Goal: Task Accomplishment & Management: Complete application form

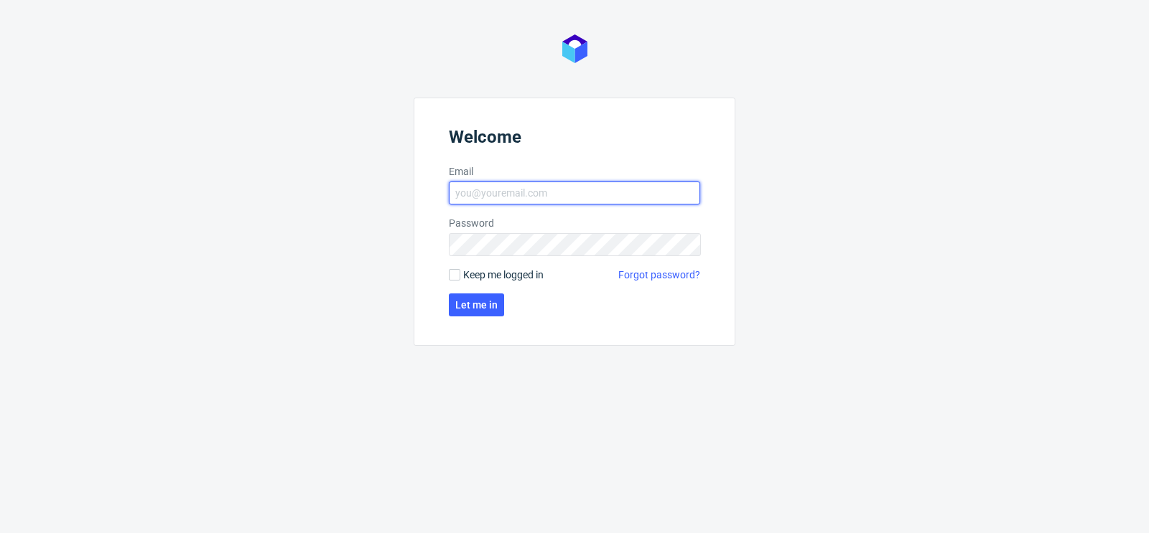
type input "[PERSON_NAME][EMAIL_ADDRESS][DOMAIN_NAME]"
click at [454, 282] on form "Welcome Email matteo.corsico@packhelp.com Password Keep me logged in Forgot pas…" at bounding box center [574, 222] width 322 height 248
click at [454, 276] on input "Keep me logged in" at bounding box center [454, 274] width 11 height 11
checkbox input "true"
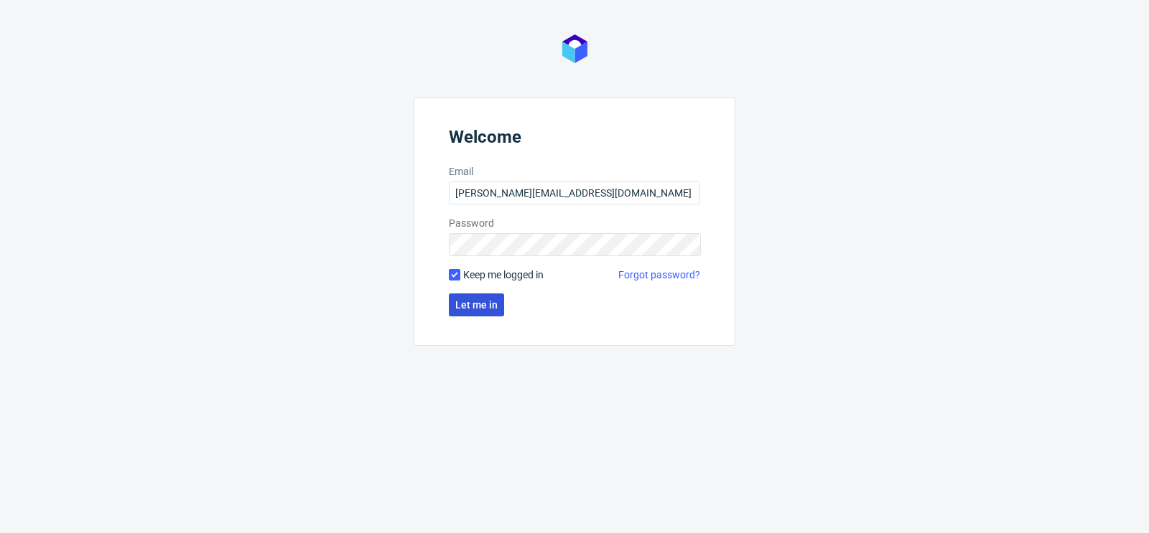
click at [466, 304] on span "Let me in" at bounding box center [476, 305] width 42 height 10
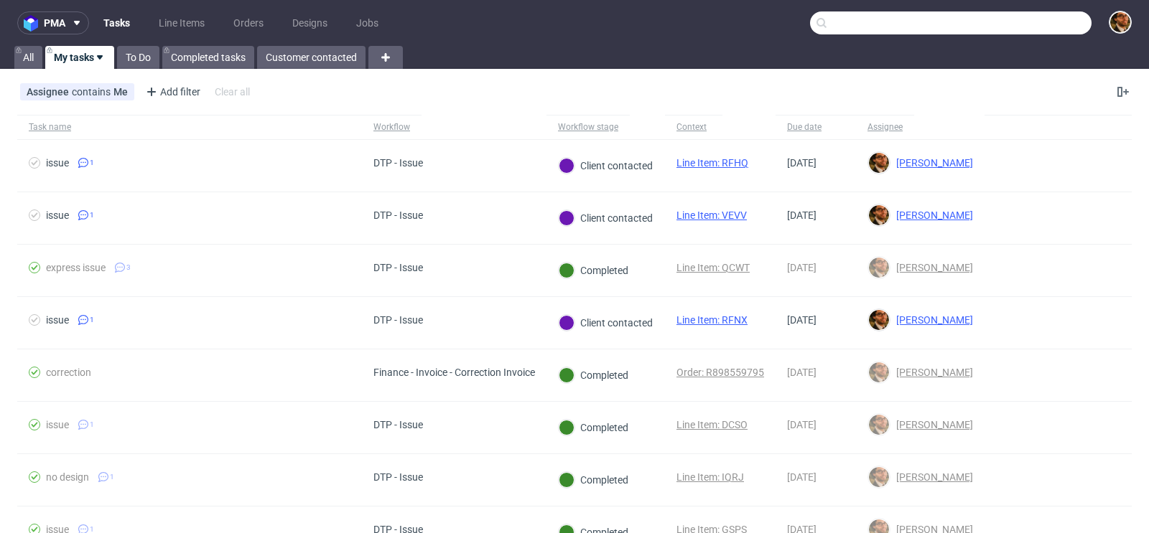
click at [1022, 18] on input "text" at bounding box center [950, 22] width 281 height 23
paste input "R387745651"
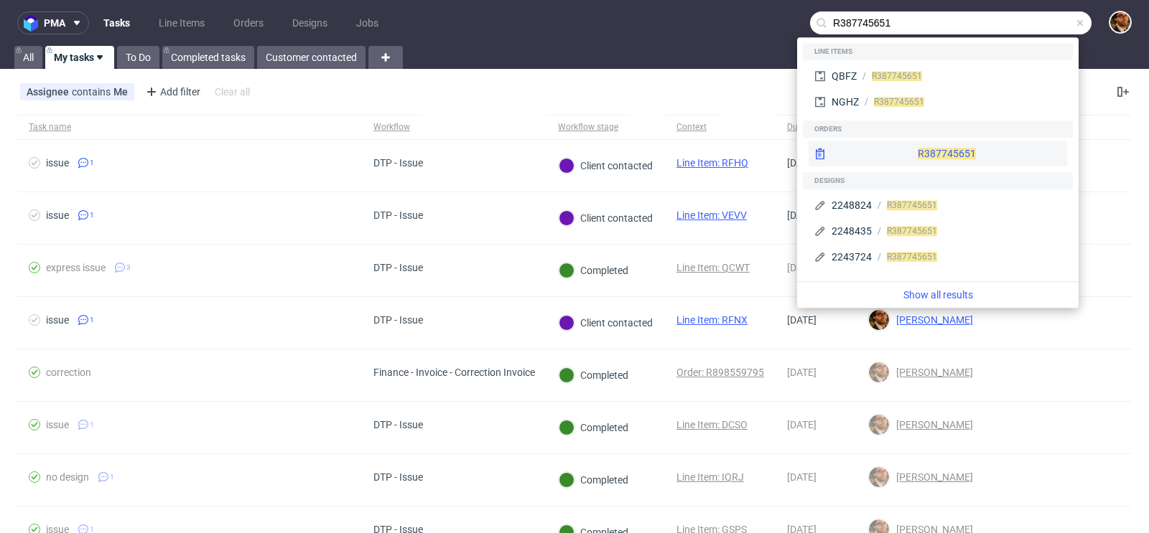
type input "R387745651"
click at [930, 149] on div "R387745651" at bounding box center [937, 154] width 258 height 26
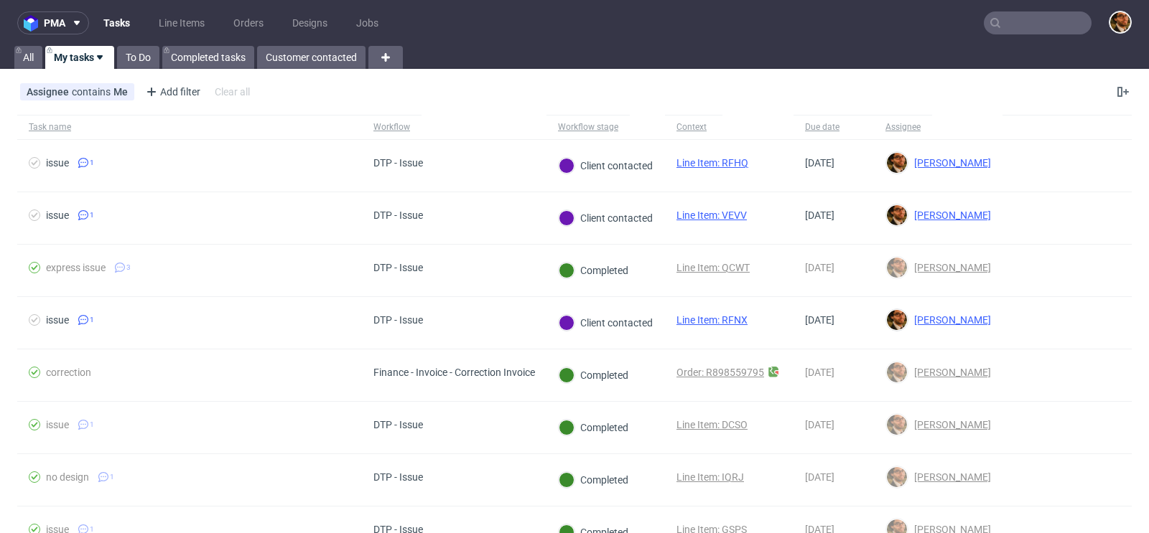
click at [992, 25] on input "text" at bounding box center [1037, 22] width 108 height 23
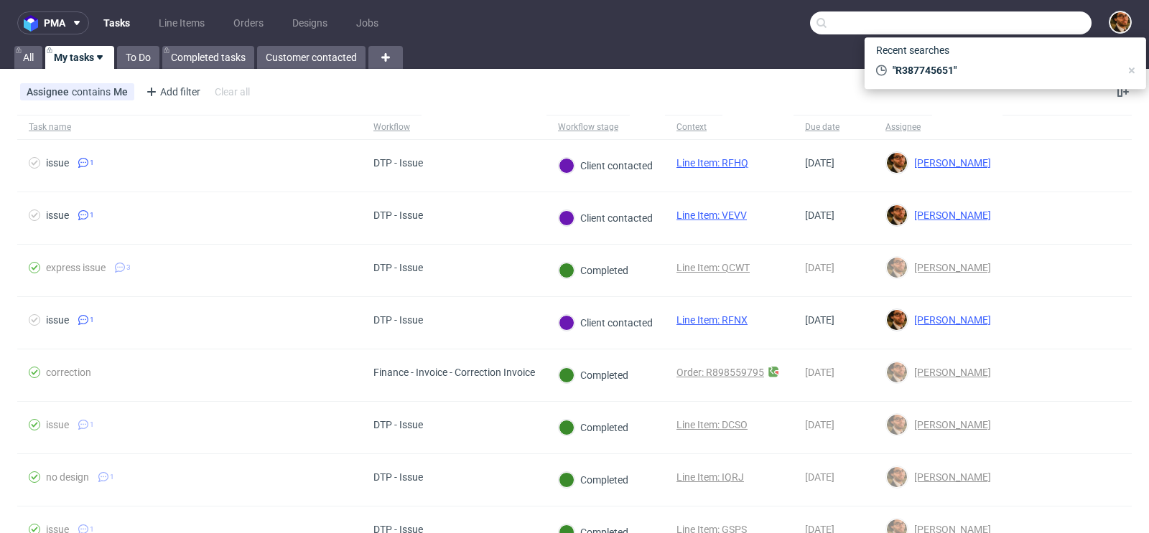
paste input "R850333154"
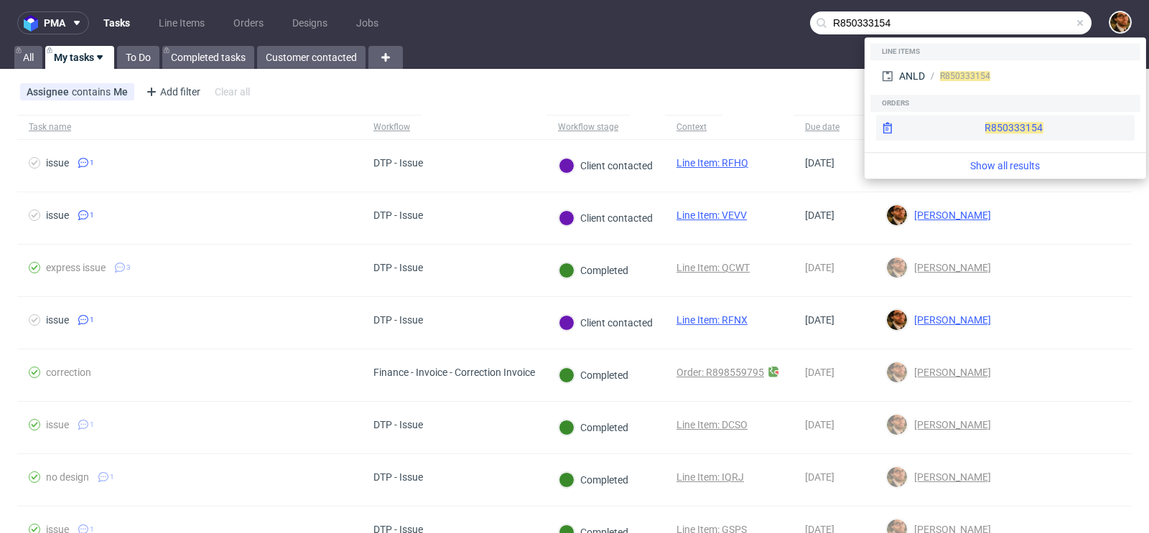
type input "R850333154"
click at [987, 118] on div "R850333154" at bounding box center [1005, 128] width 258 height 26
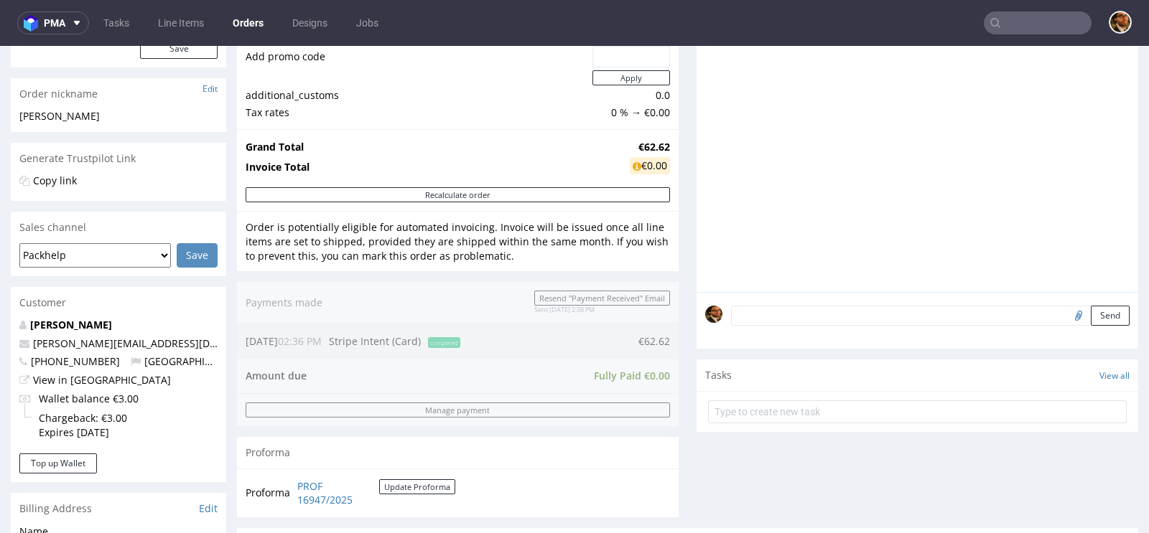
scroll to position [650, 0]
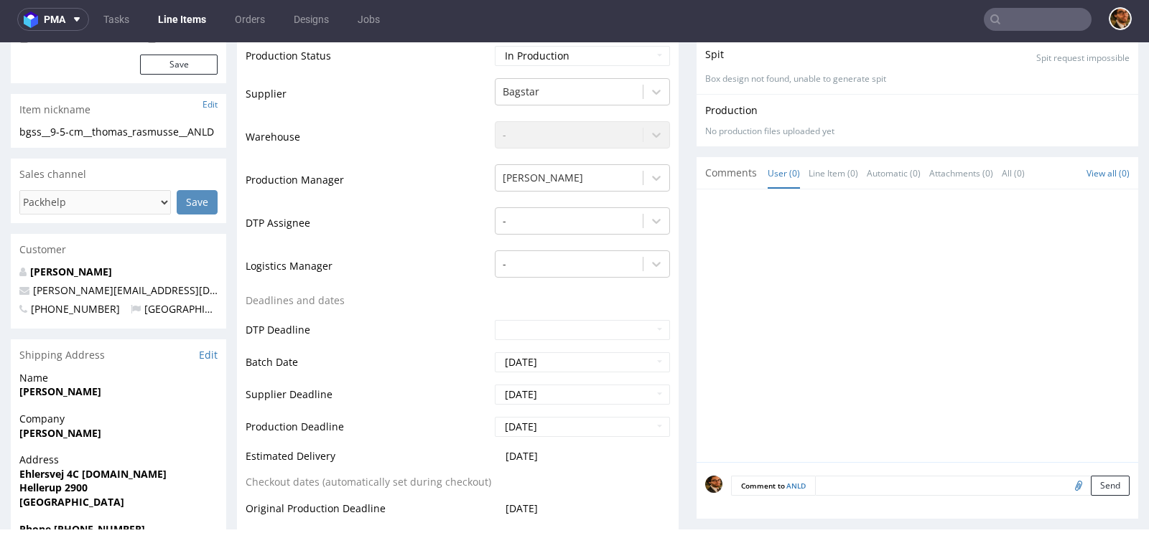
scroll to position [41, 0]
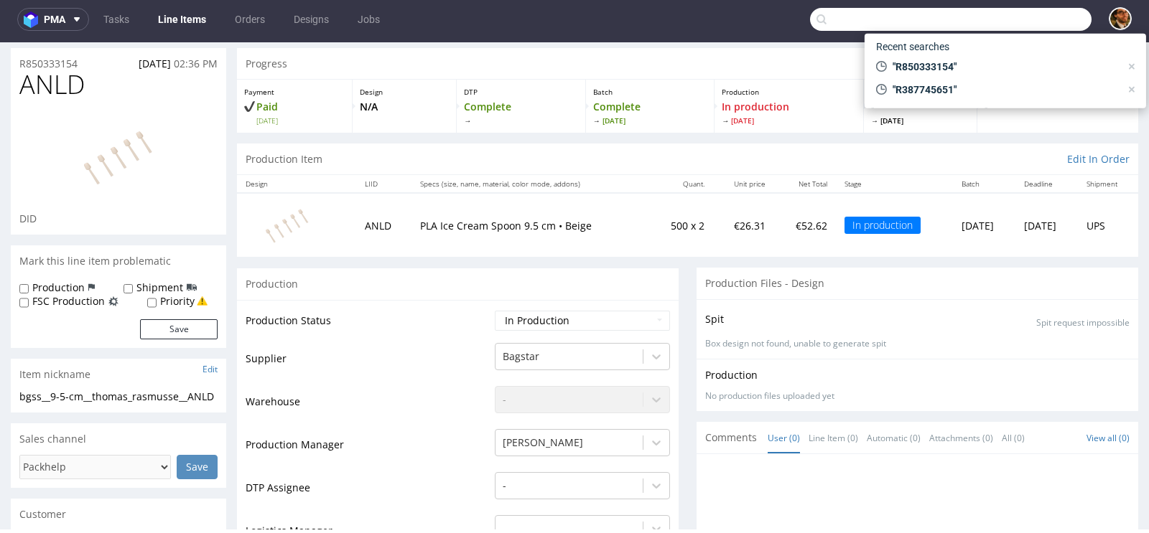
click at [1017, 21] on input "text" at bounding box center [950, 19] width 281 height 23
paste input "R534470899"
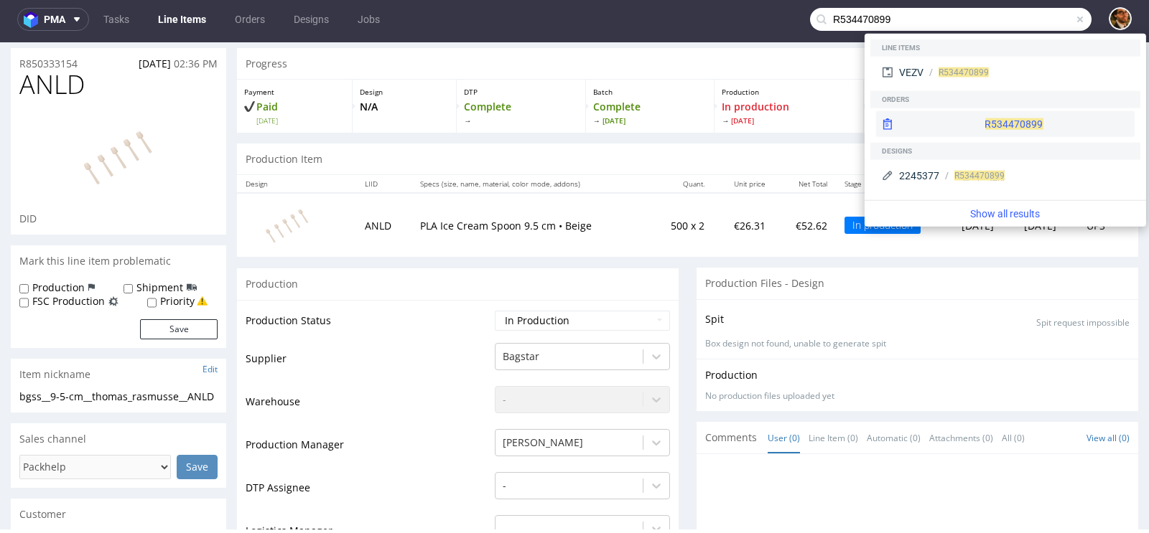
type input "R534470899"
click at [998, 123] on div "R534470899" at bounding box center [1005, 124] width 258 height 26
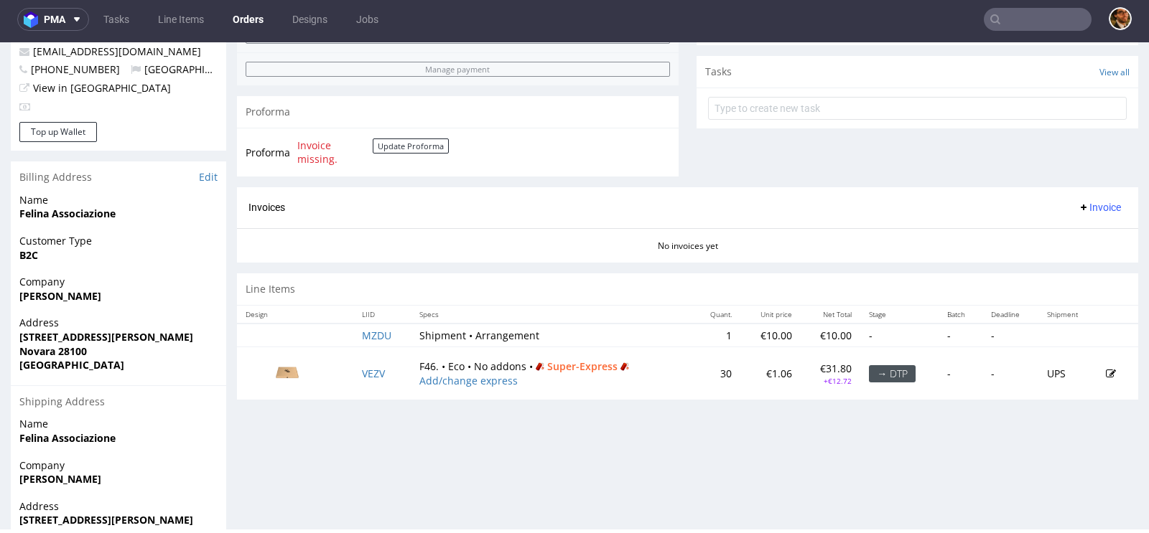
scroll to position [572, 0]
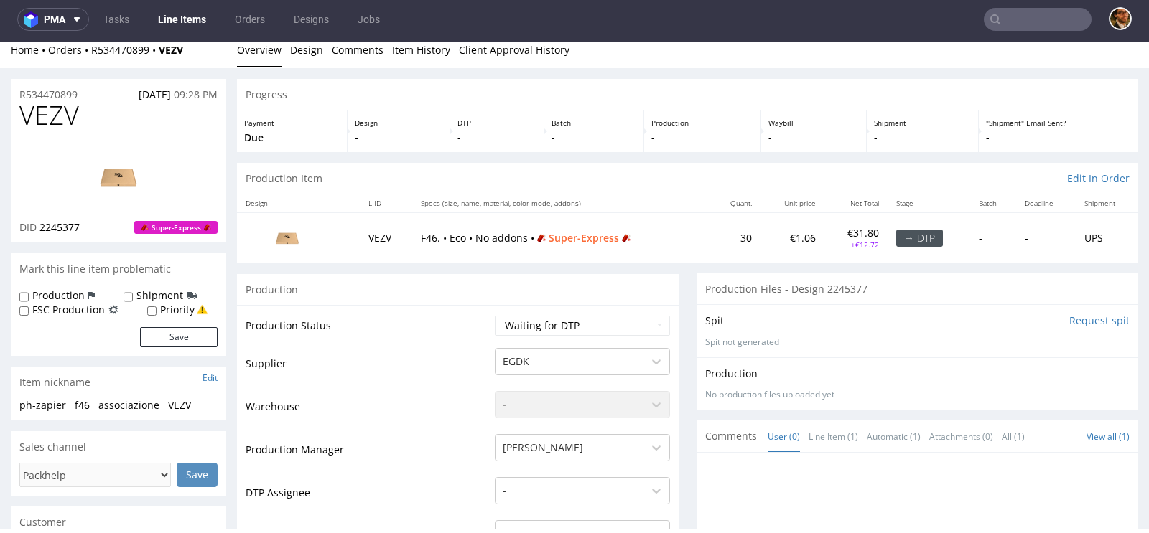
scroll to position [486, 0]
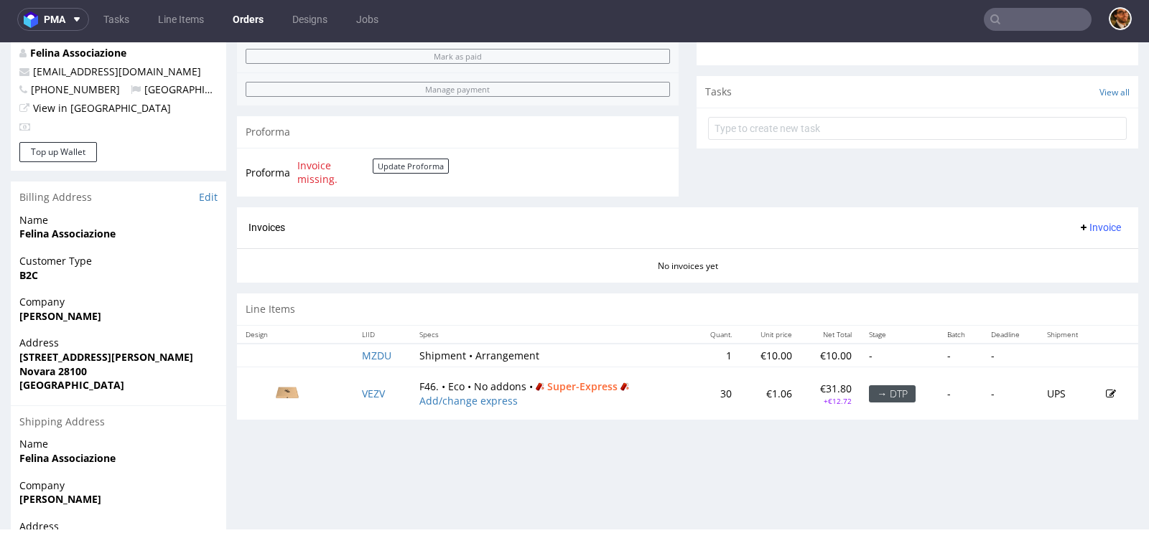
scroll to position [572, 0]
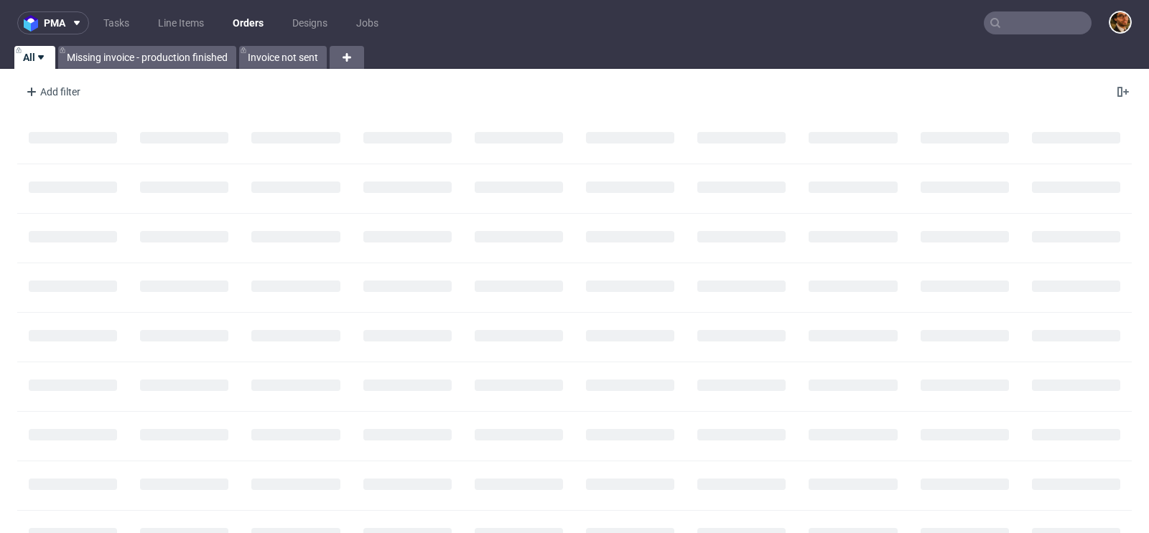
click at [1011, 19] on input "text" at bounding box center [1037, 22] width 108 height 23
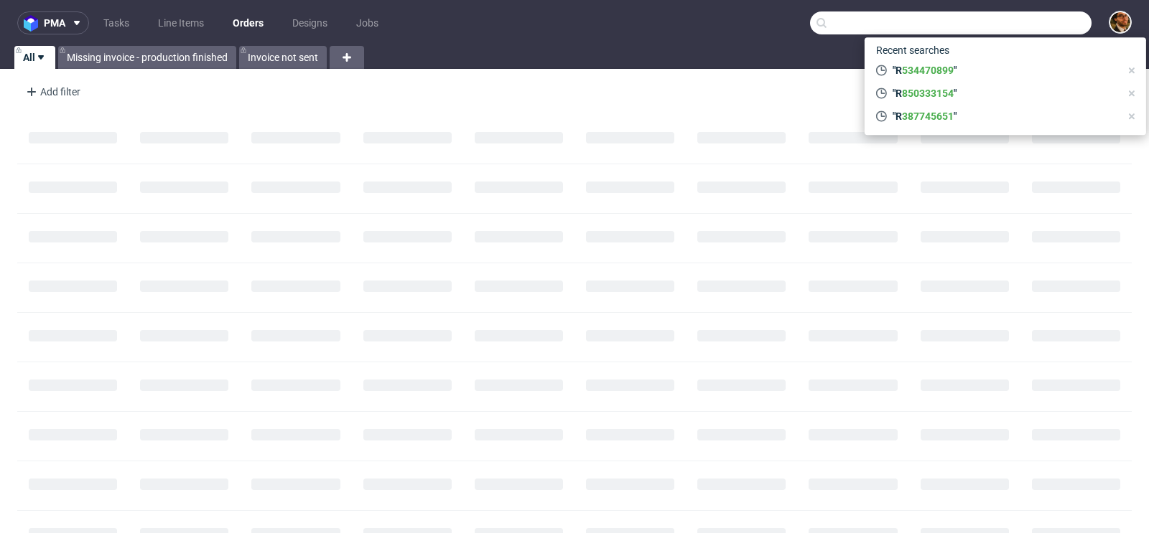
paste input "R252507330"
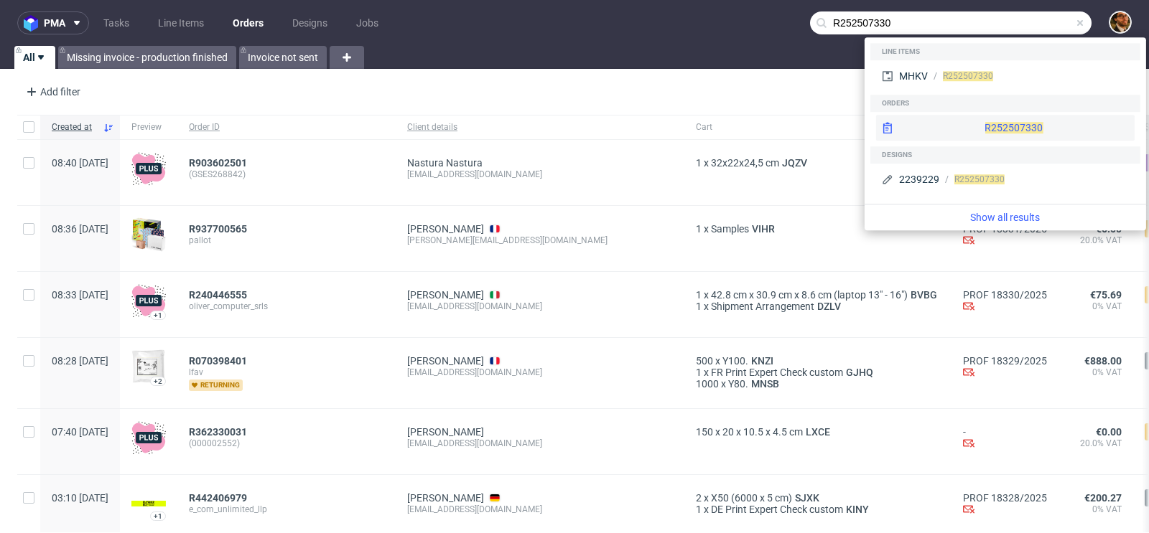
type input "R252507330"
click at [989, 125] on div "R252507330" at bounding box center [1005, 128] width 258 height 26
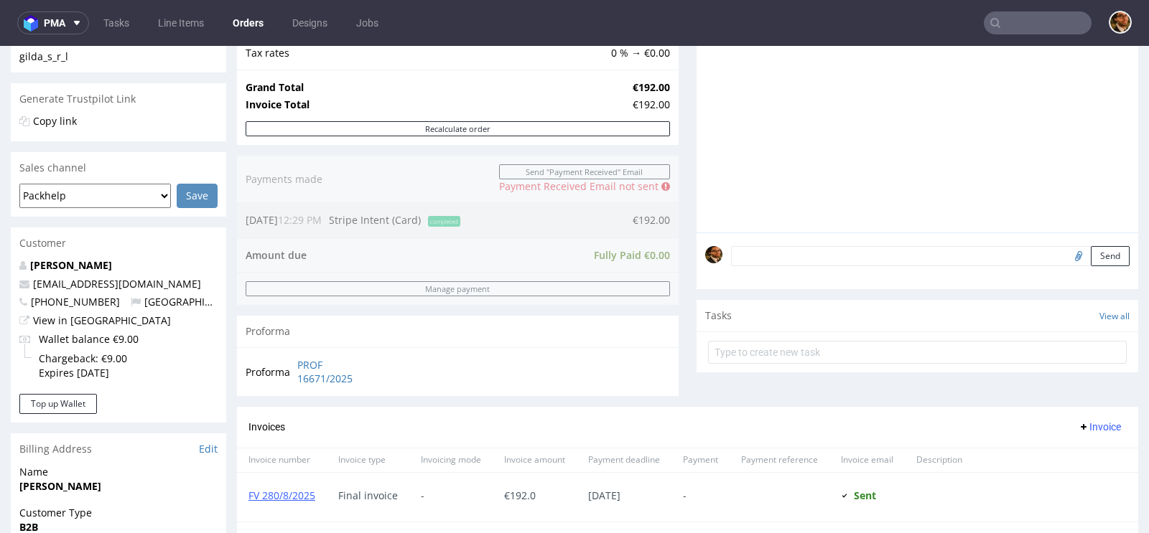
scroll to position [650, 0]
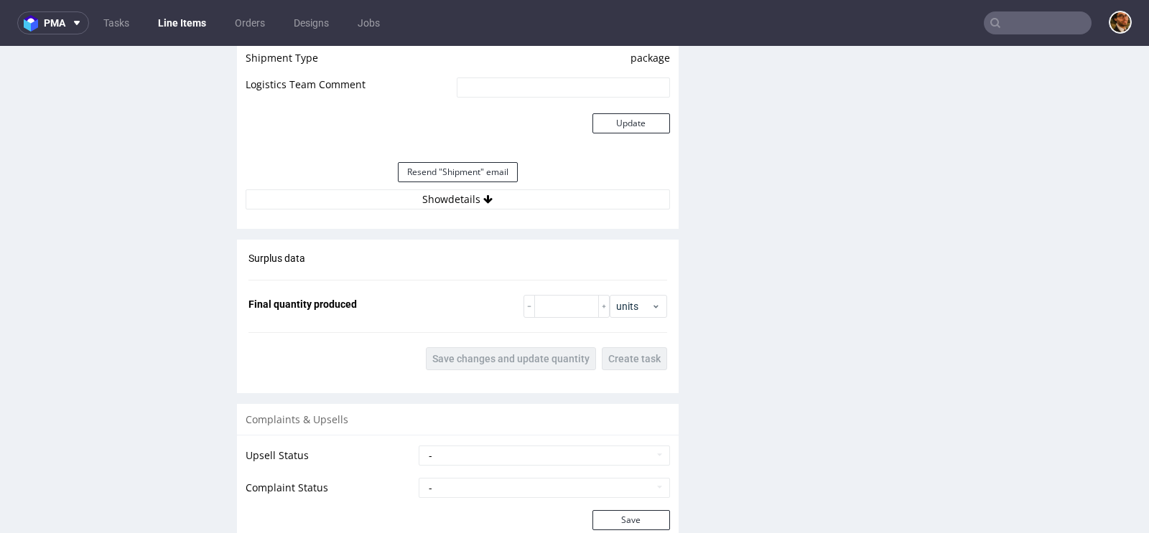
scroll to position [1411, 0]
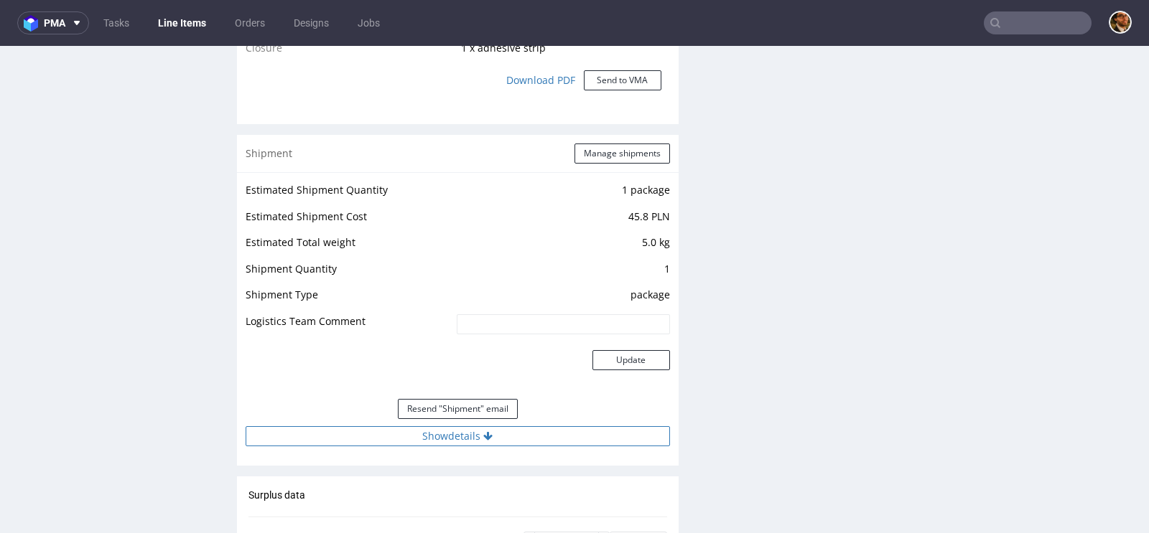
click at [477, 433] on button "Show details" at bounding box center [458, 436] width 424 height 20
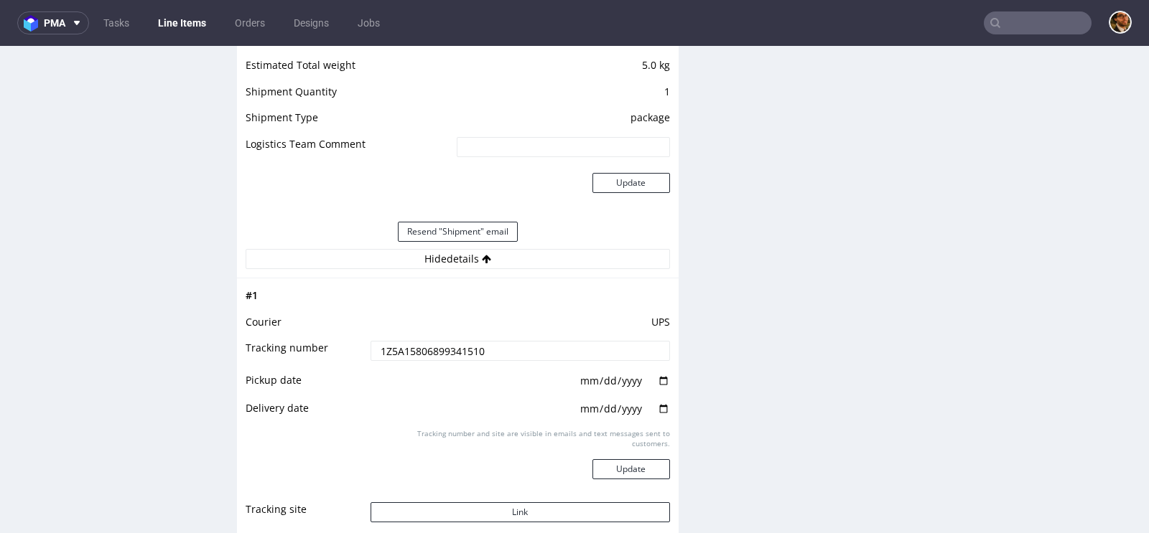
scroll to position [1609, 0]
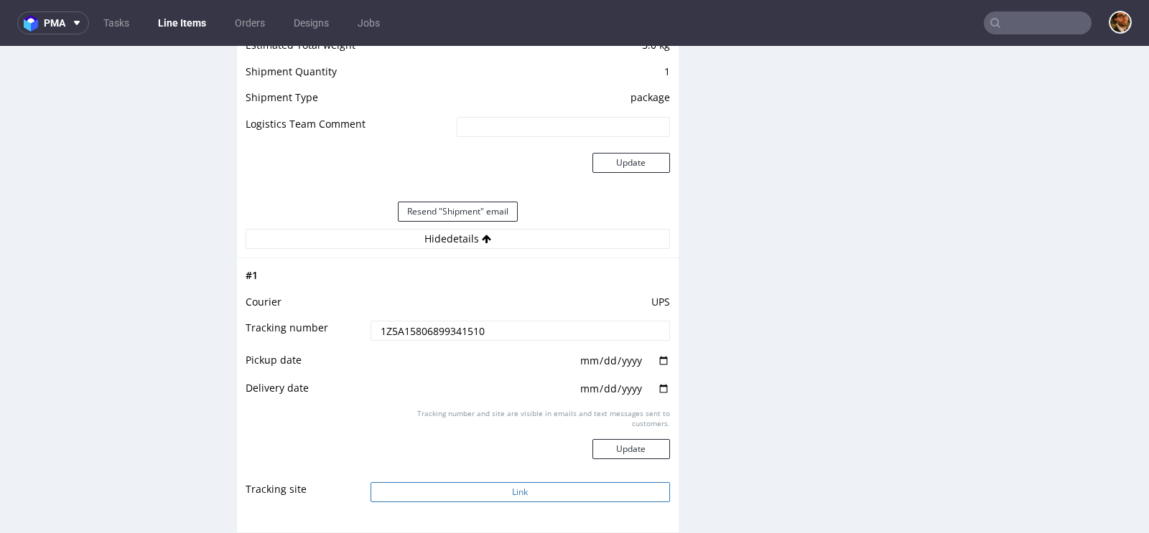
click at [533, 495] on button "Link" at bounding box center [519, 492] width 299 height 20
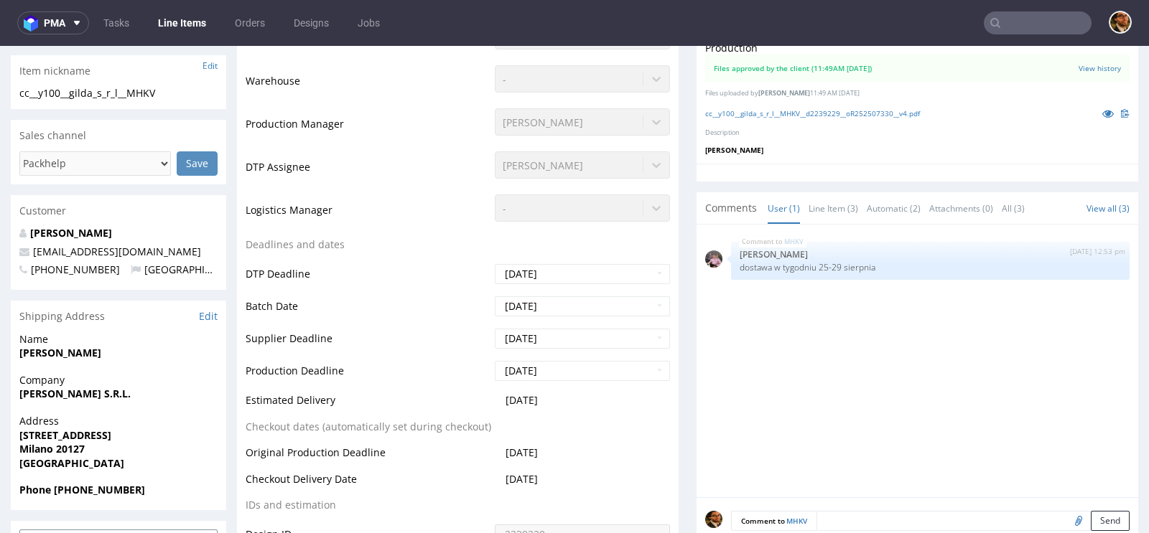
scroll to position [0, 0]
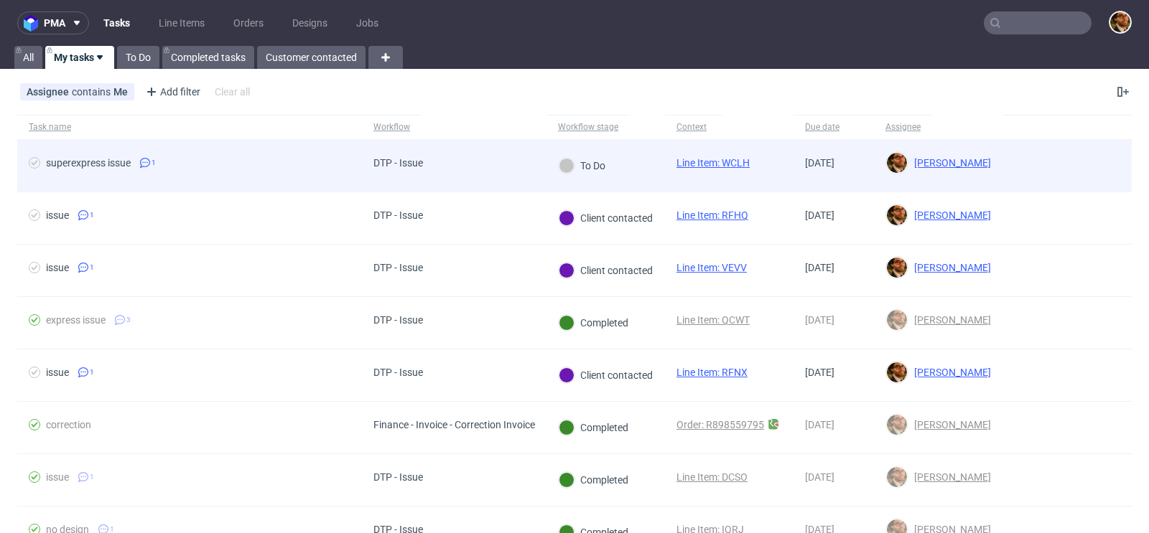
click at [1060, 169] on div at bounding box center [1066, 166] width 129 height 52
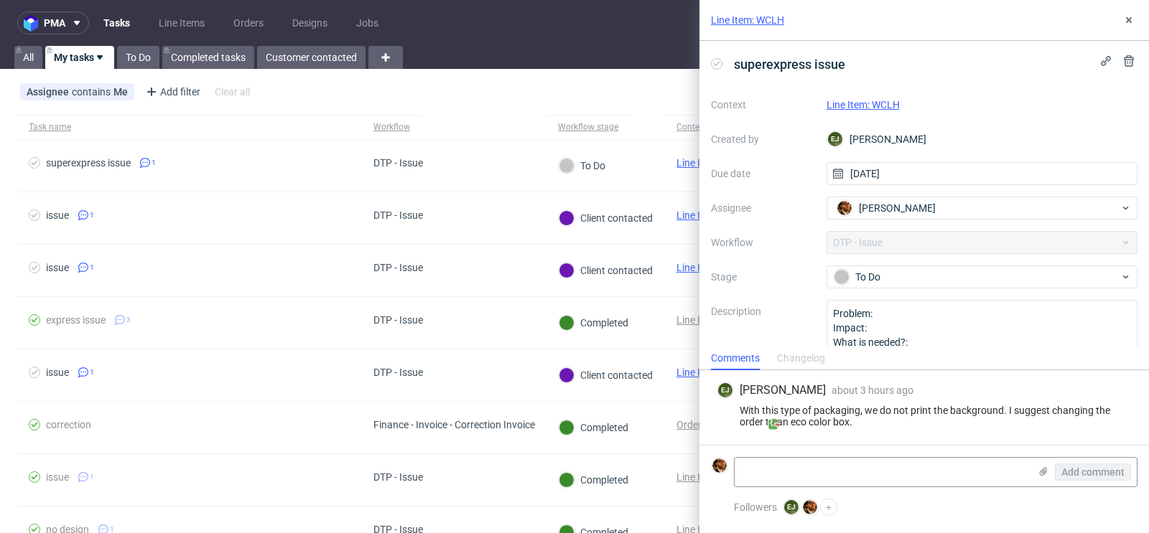
click at [856, 105] on link "Line Item: WCLH" at bounding box center [862, 104] width 73 height 11
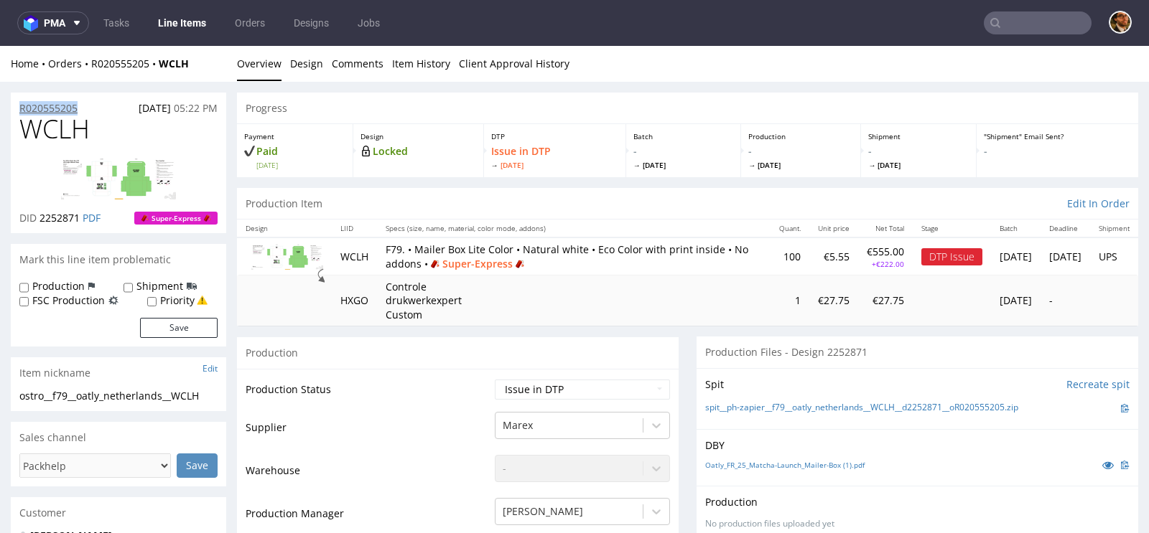
drag, startPoint x: 85, startPoint y: 108, endPoint x: 20, endPoint y: 110, distance: 65.3
click at [20, 110] on div "R020555205 28.08.2025 05:22 PM" at bounding box center [118, 104] width 215 height 23
copy p "R020555205"
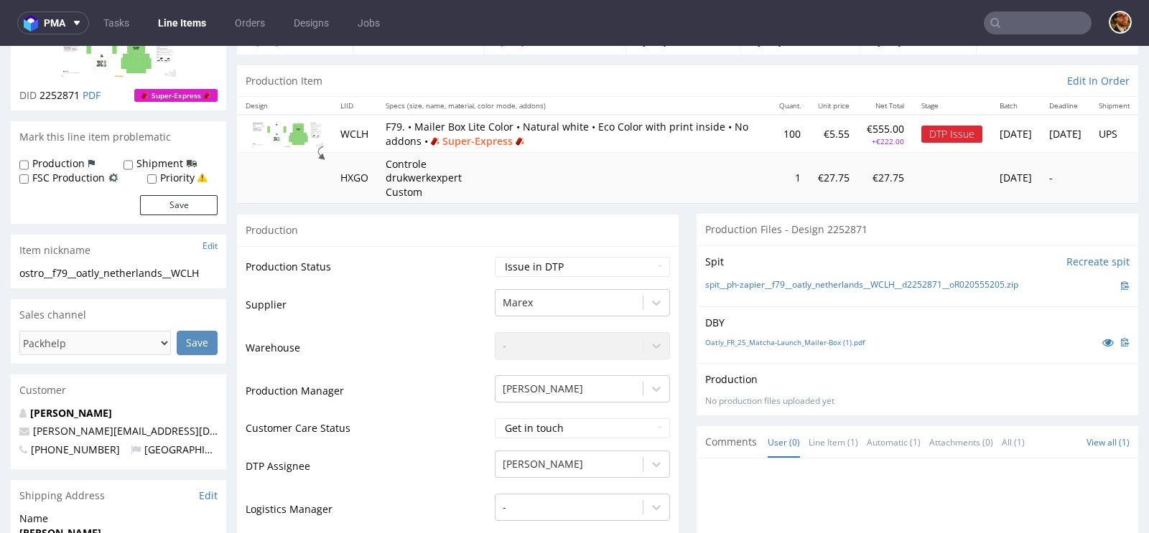
scroll to position [299, 0]
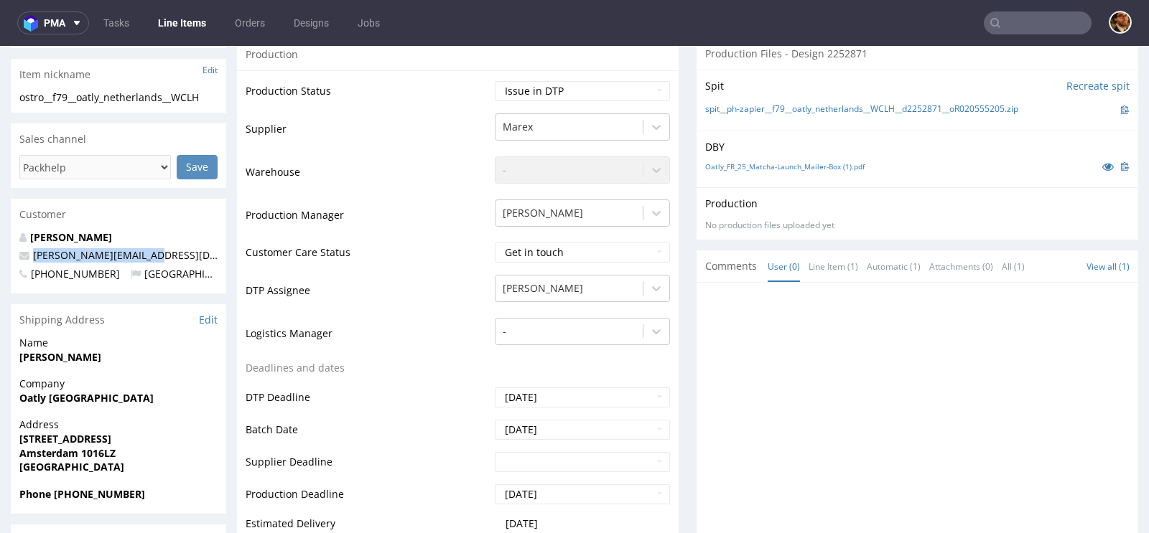
drag, startPoint x: 158, startPoint y: 251, endPoint x: 32, endPoint y: 251, distance: 126.3
click at [32, 251] on p "tim.driehuis@oatly.com" at bounding box center [118, 255] width 198 height 14
copy link "tim.driehuis@oatly.com"
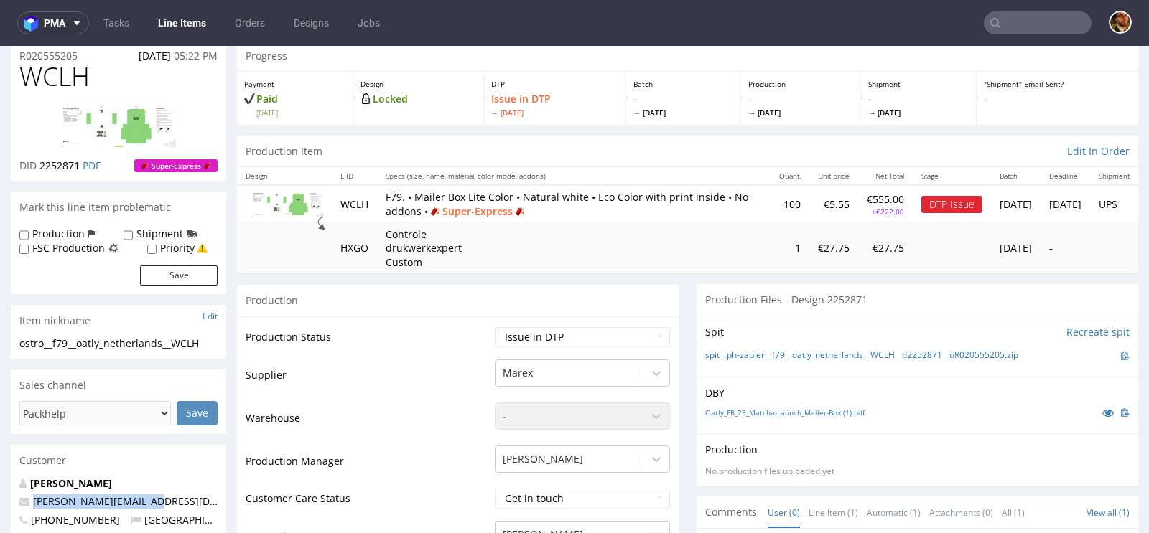
scroll to position [0, 0]
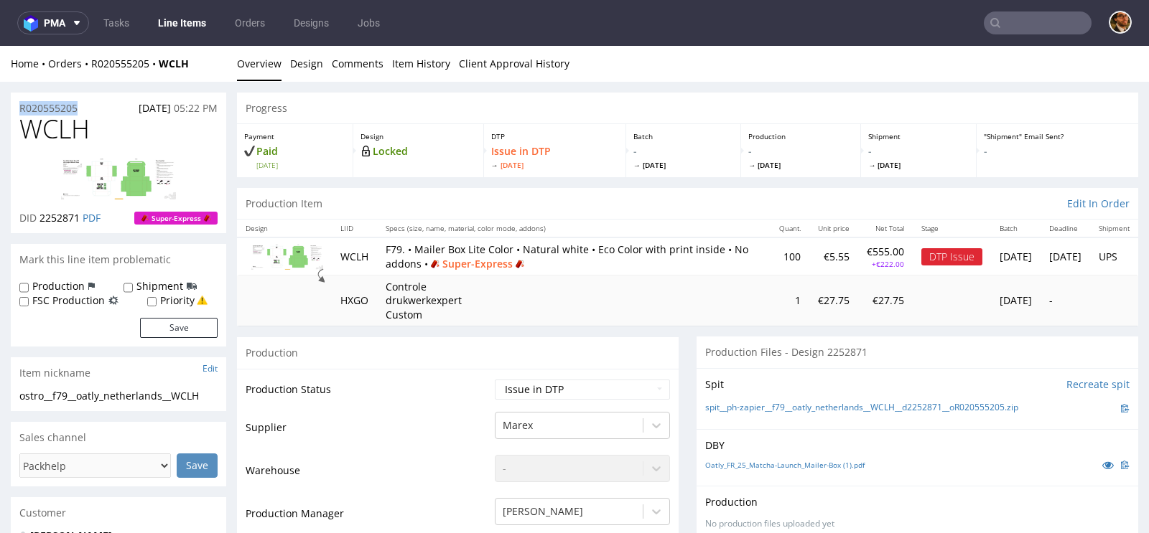
drag, startPoint x: 94, startPoint y: 109, endPoint x: 19, endPoint y: 111, distance: 75.4
click at [19, 111] on div "R020555205 28.08.2025 05:22 PM" at bounding box center [118, 104] width 215 height 23
copy p "R020555205"
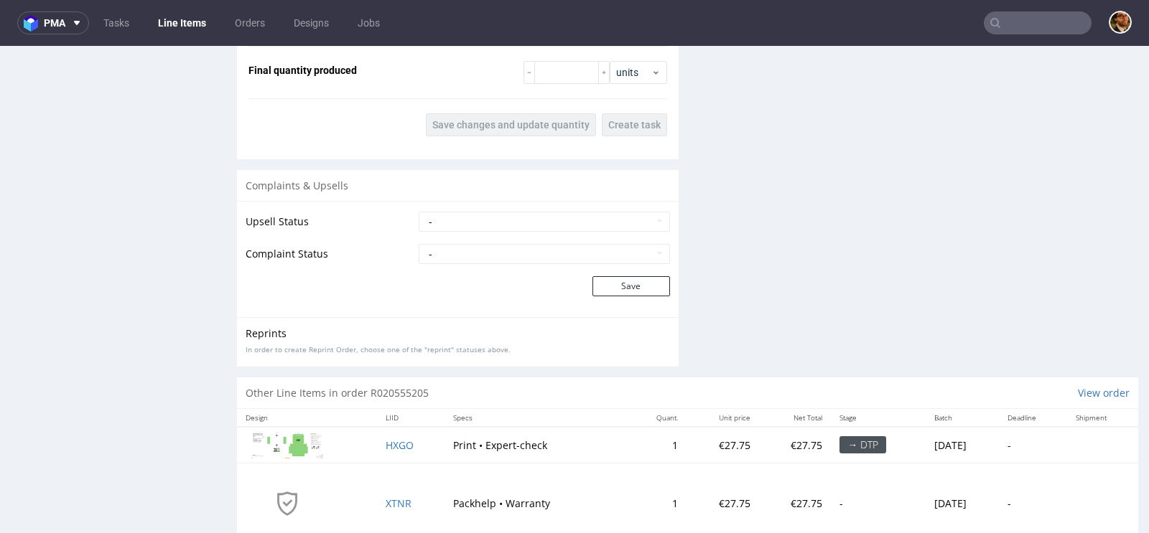
scroll to position [1890, 0]
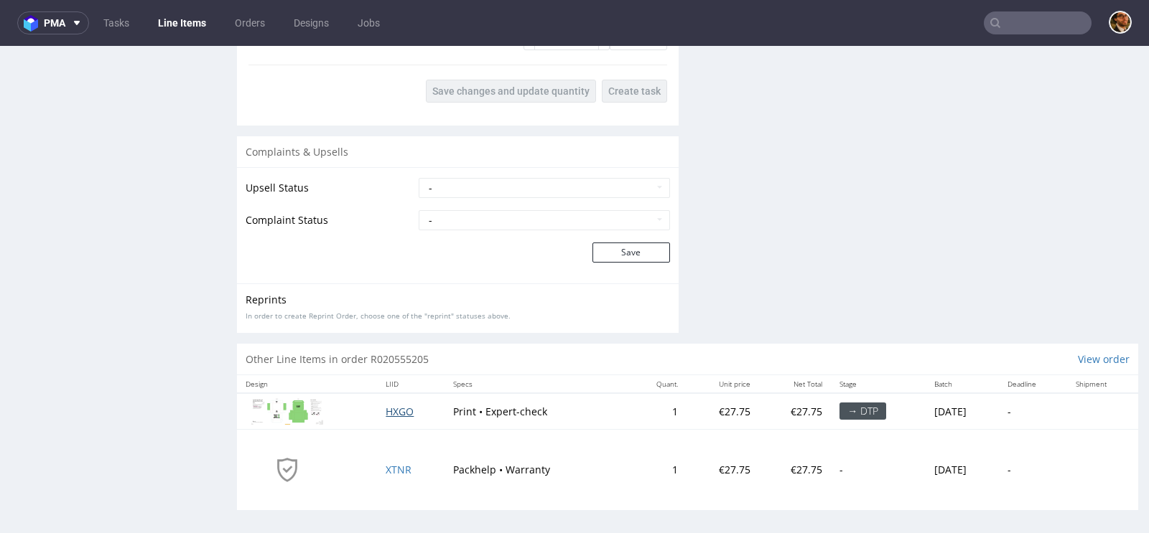
click at [401, 406] on span "HXGO" at bounding box center [400, 412] width 28 height 14
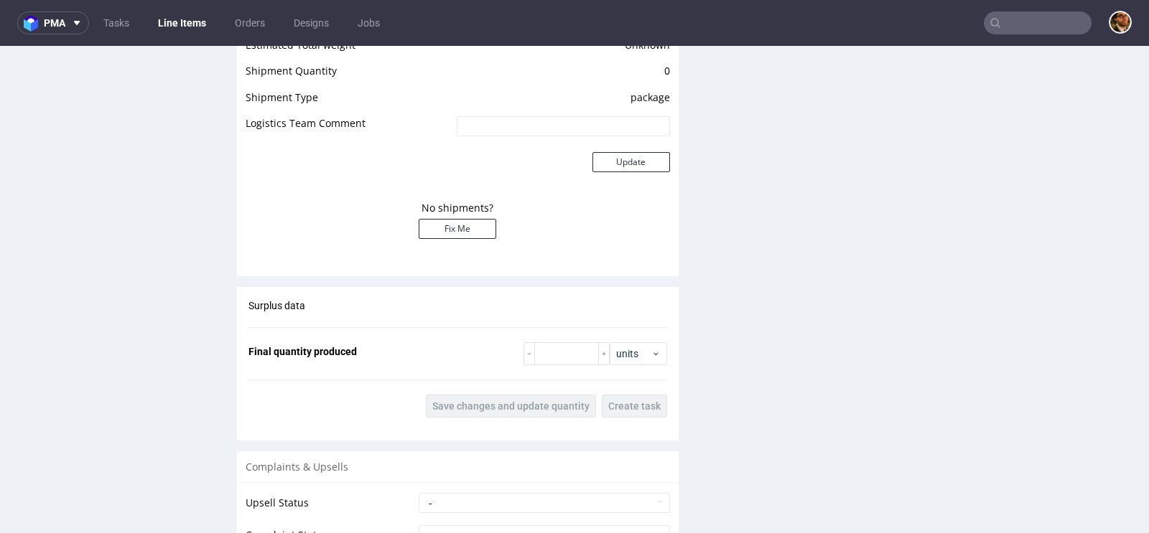
scroll to position [1463, 0]
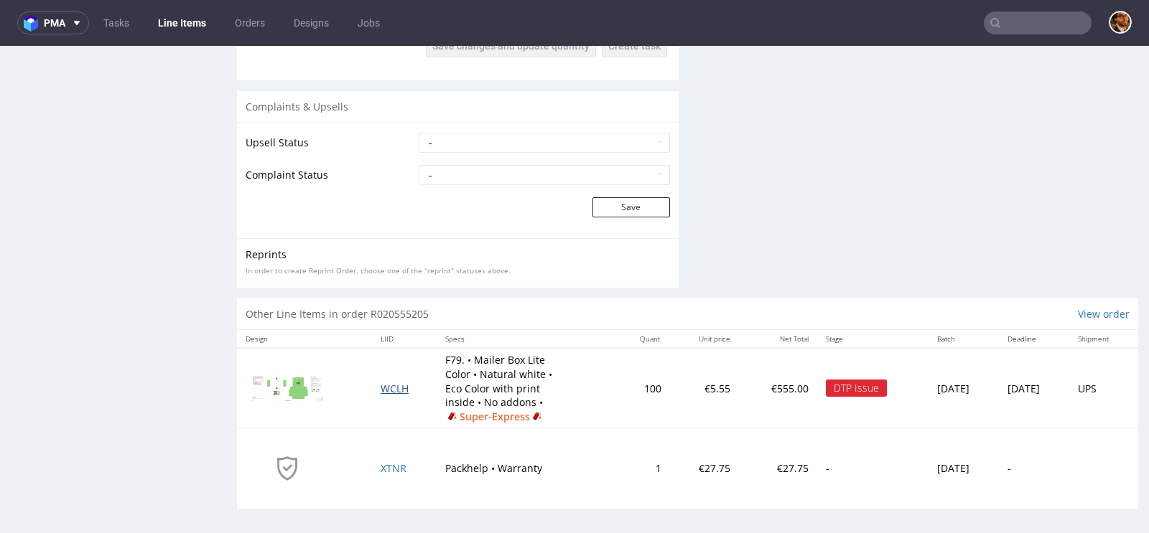
click at [380, 383] on span "WCLH" at bounding box center [394, 389] width 28 height 14
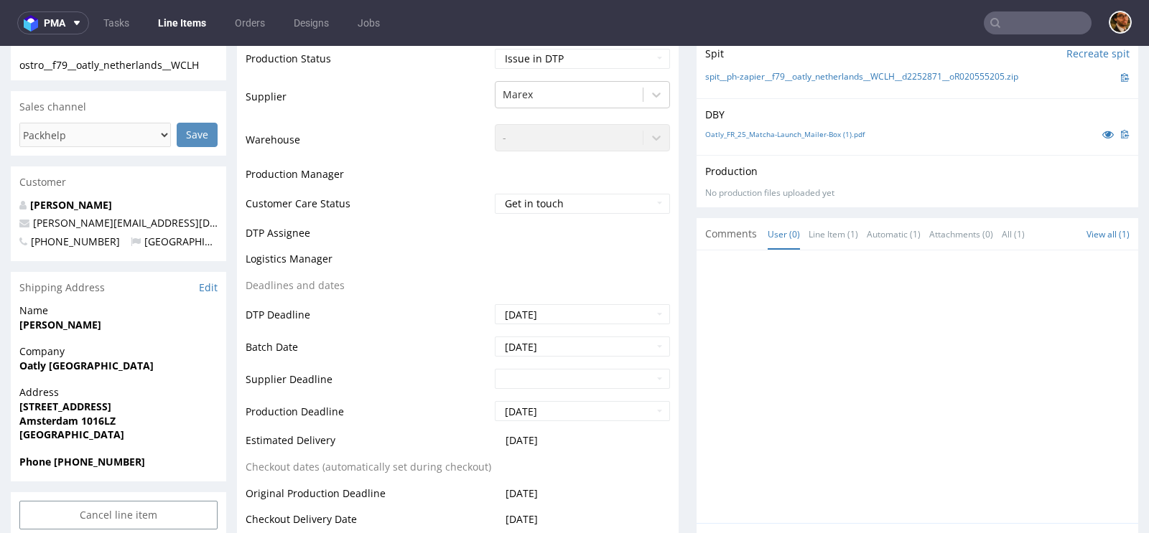
scroll to position [777, 0]
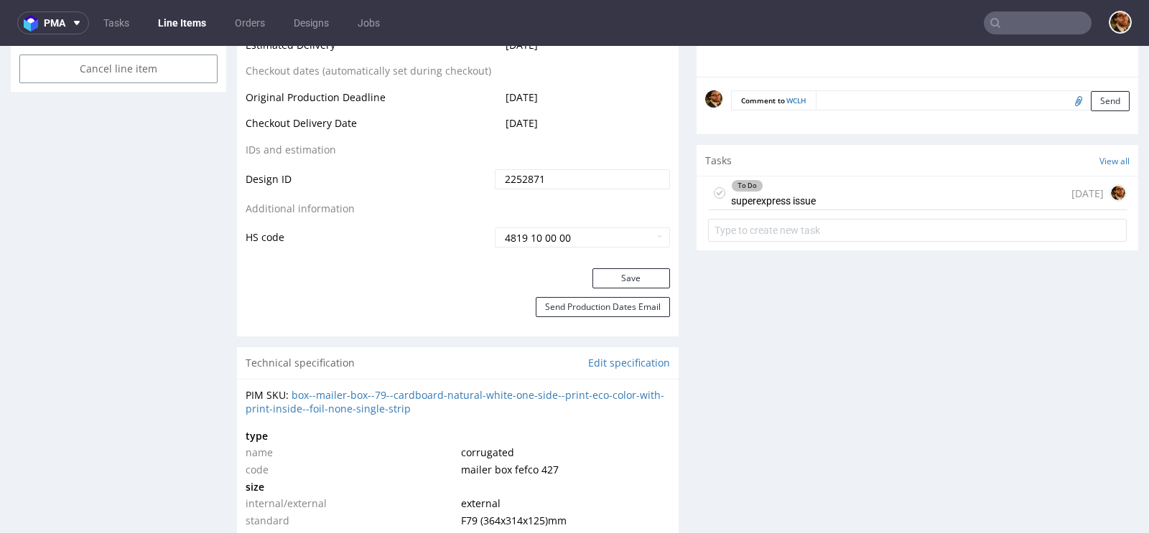
click at [818, 185] on div "To Do superexpress issue today" at bounding box center [917, 194] width 419 height 34
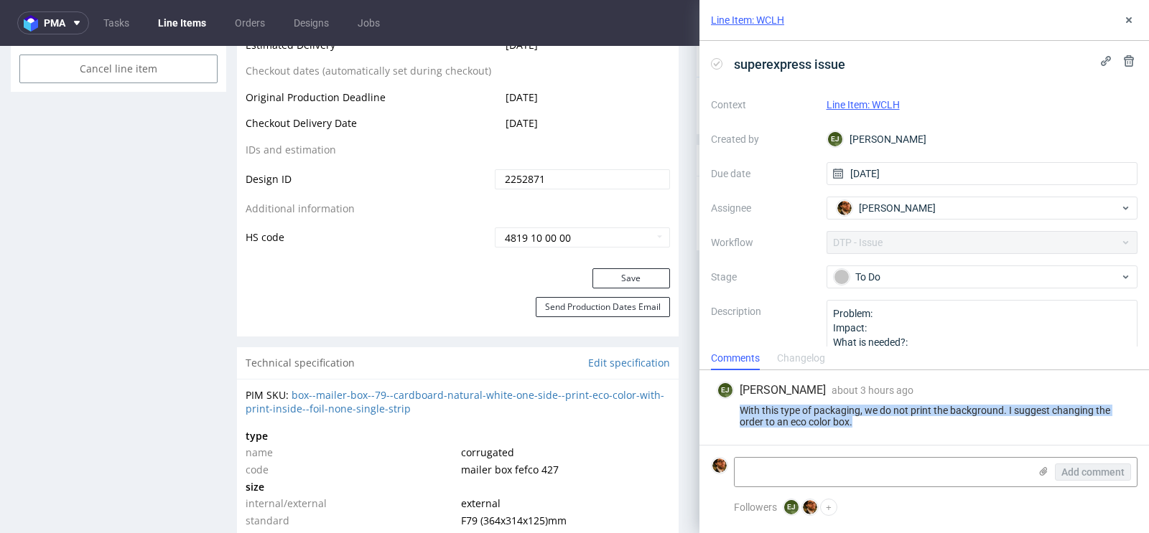
drag, startPoint x: 864, startPoint y: 421, endPoint x: 733, endPoint y: 408, distance: 131.4
click at [733, 408] on div "With this type of packaging, we do not print the background. I suggest changing…" at bounding box center [923, 416] width 415 height 23
copy div "With this type of packaging, we do not print the background. I suggest changing…"
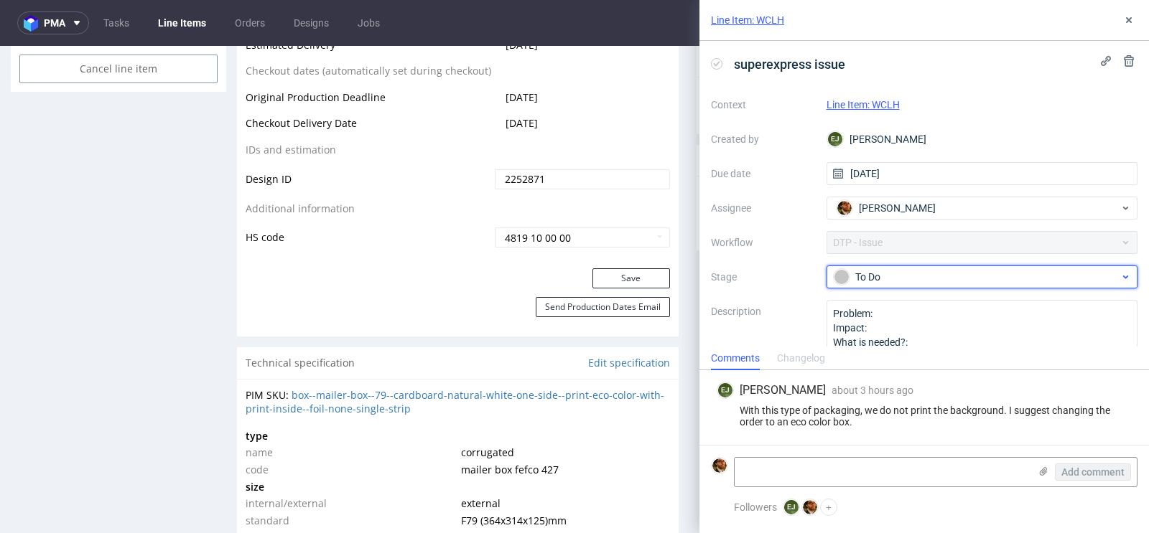
click at [1114, 286] on div "To Do" at bounding box center [982, 277] width 312 height 23
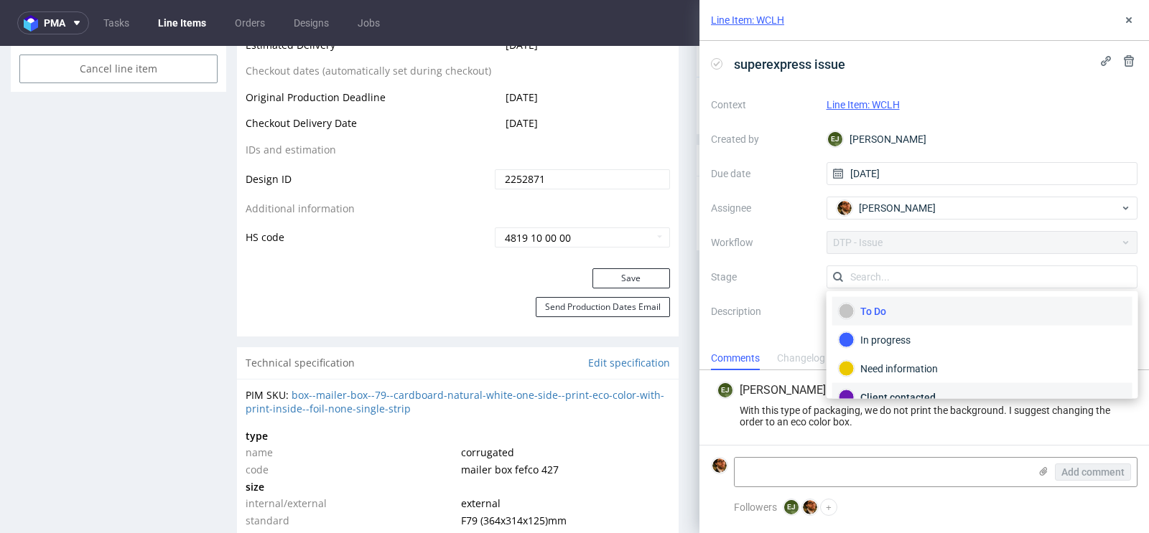
scroll to position [83, 0]
click at [910, 317] on div "Client contacted" at bounding box center [981, 315] width 287 height 16
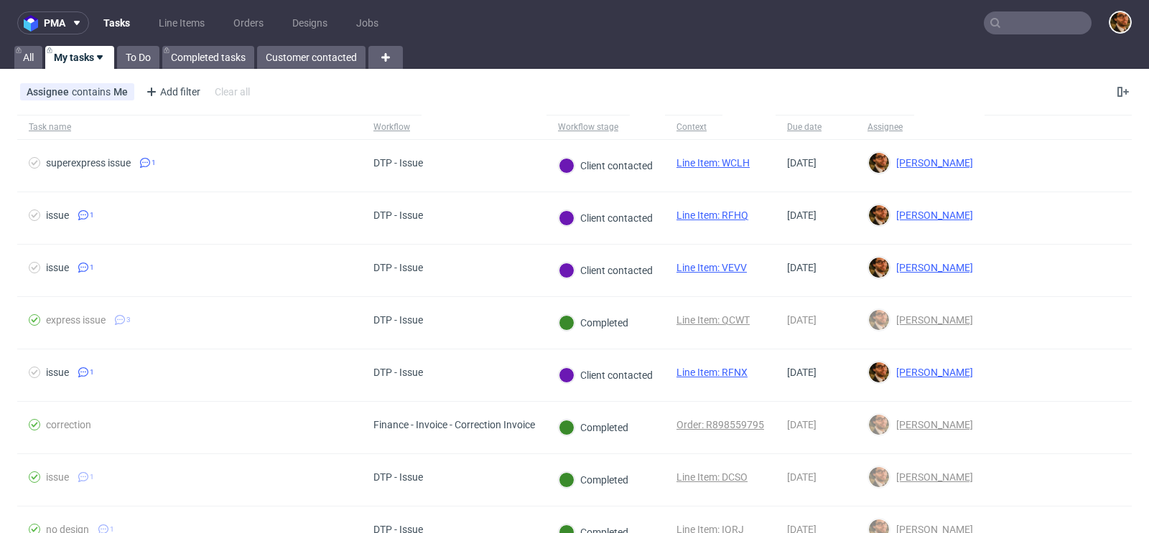
click at [1006, 20] on input "text" at bounding box center [1037, 22] width 108 height 23
paste input "R240446555"
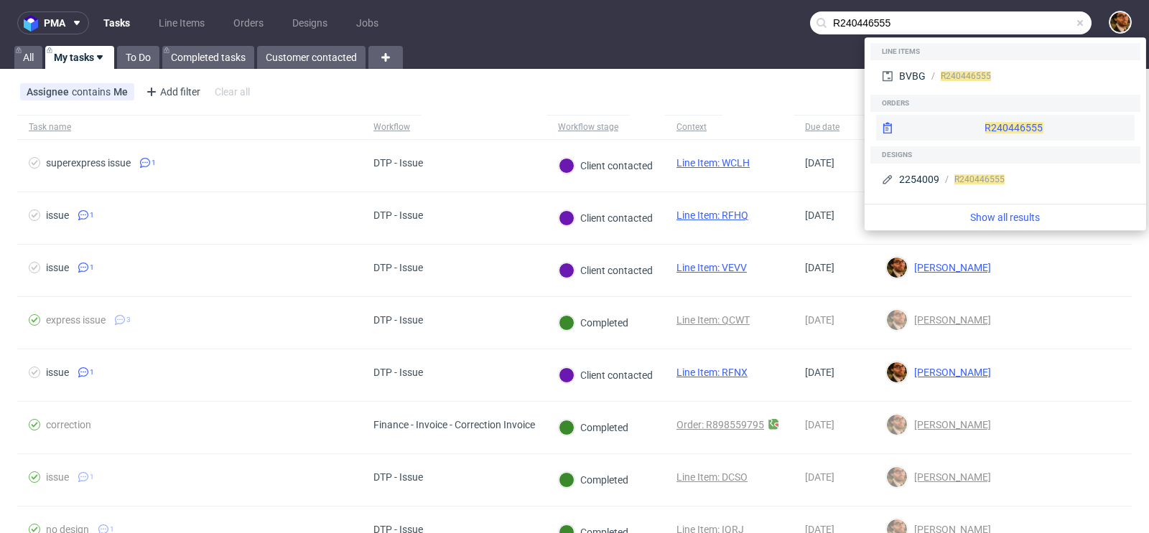
type input "R240446555"
click at [978, 124] on div "R240446555" at bounding box center [1005, 128] width 258 height 26
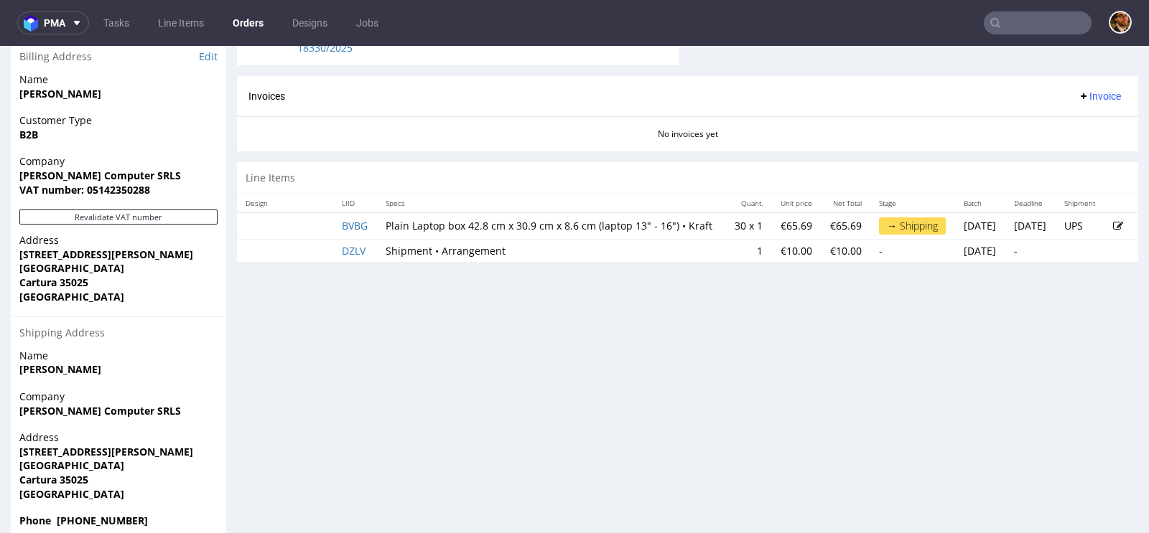
scroll to position [677, 0]
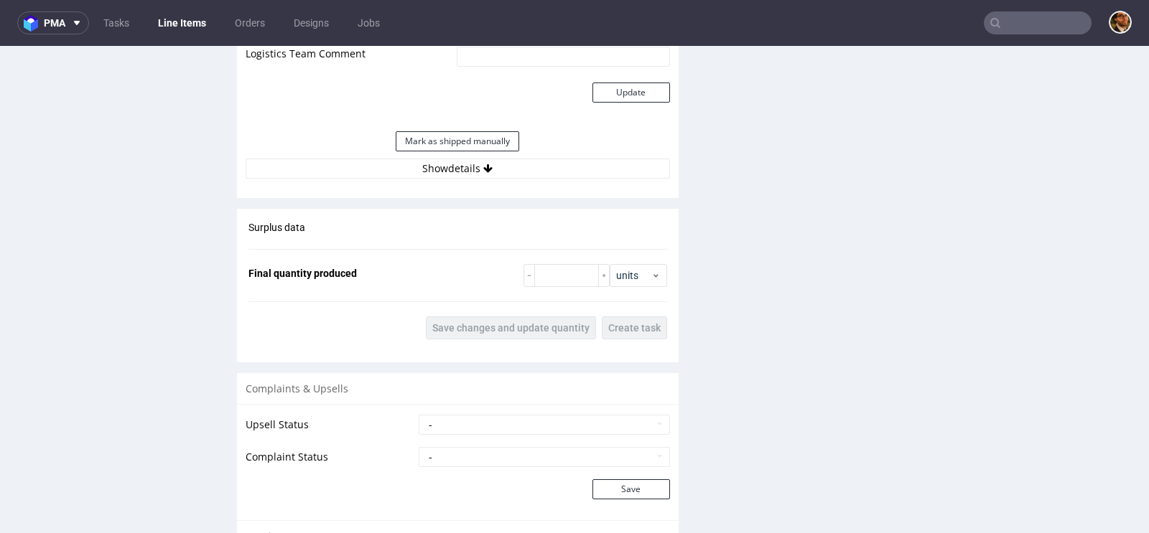
scroll to position [1500, 0]
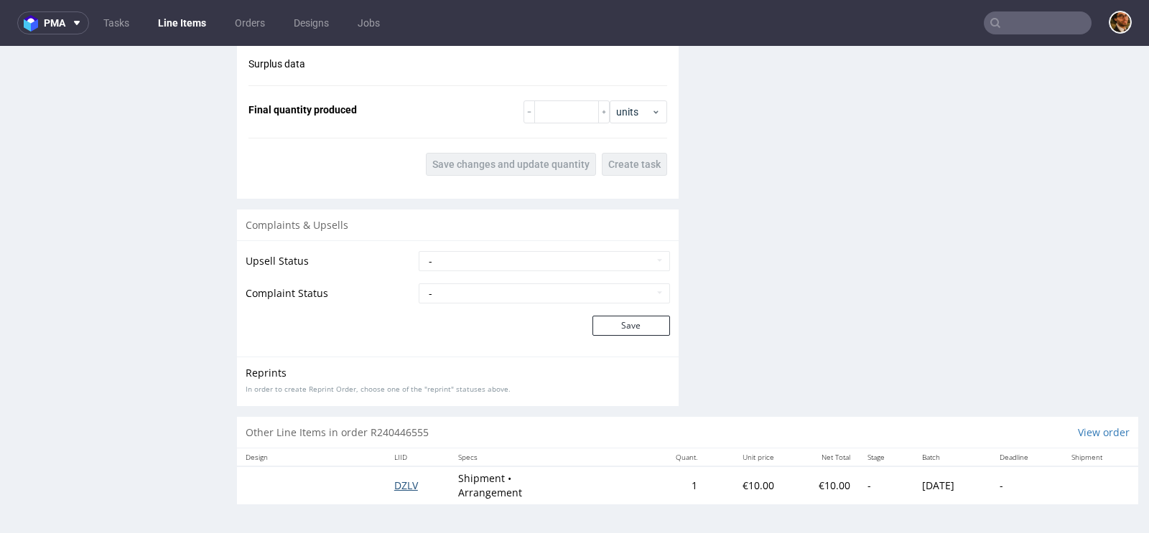
click at [396, 485] on span "DZLV" at bounding box center [406, 486] width 24 height 14
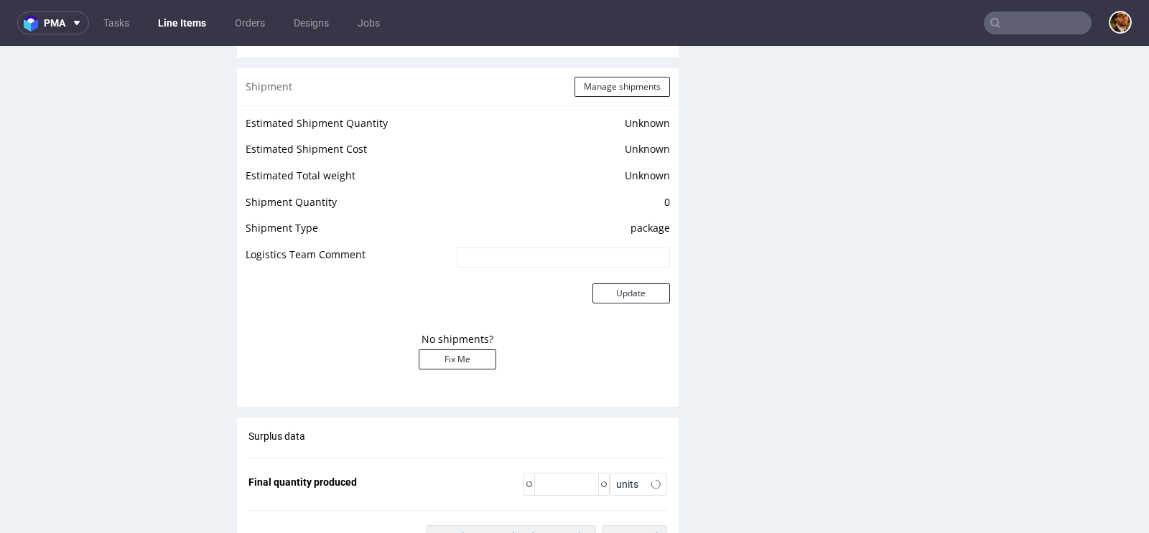
scroll to position [1356, 0]
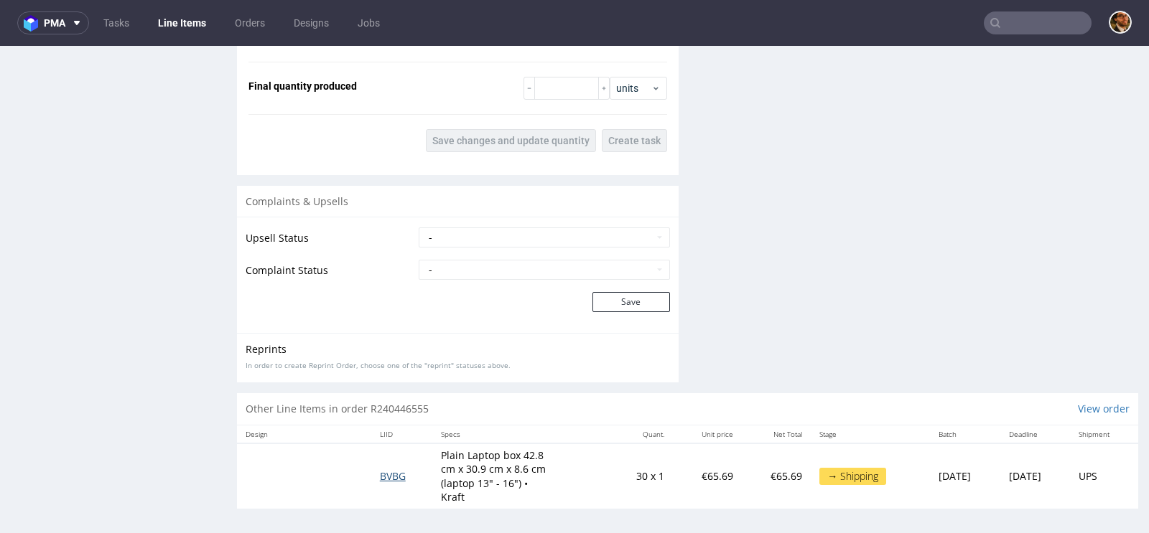
click at [381, 473] on span "BVBG" at bounding box center [393, 476] width 26 height 14
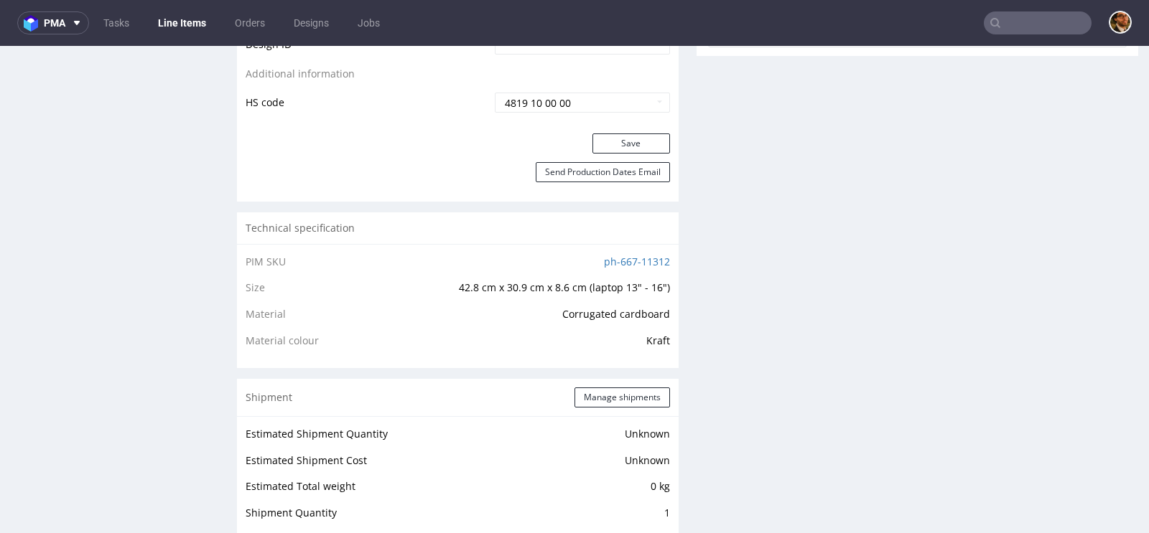
scroll to position [1060, 0]
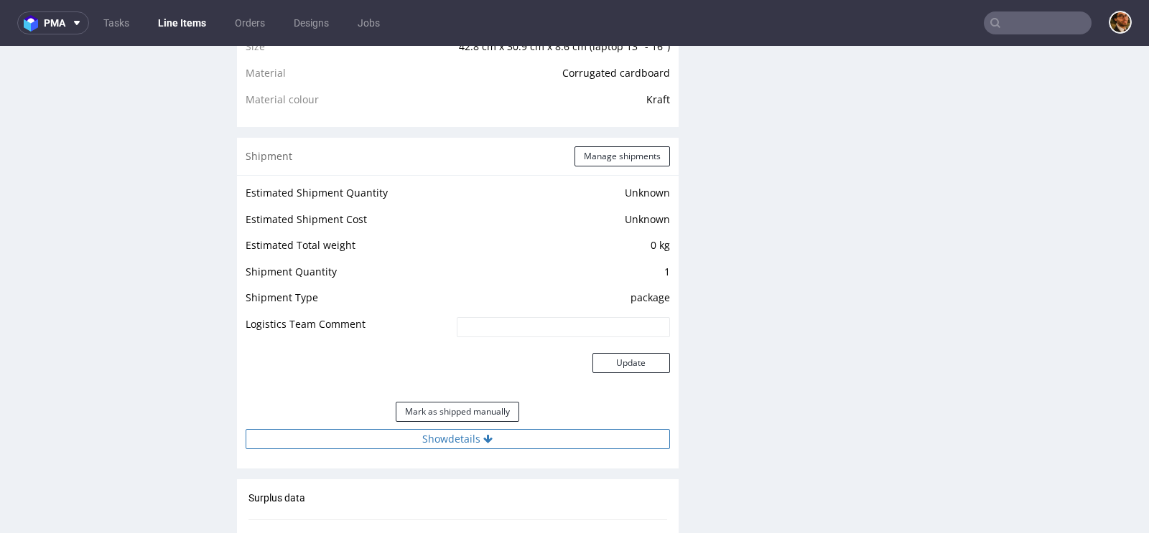
click button "Show details"
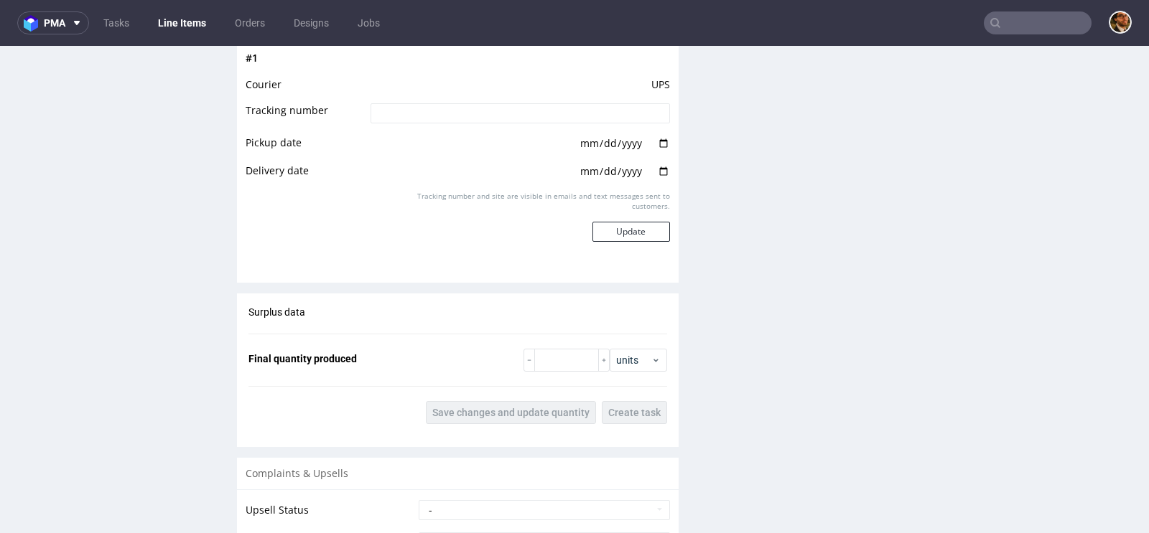
scroll to position [1480, 0]
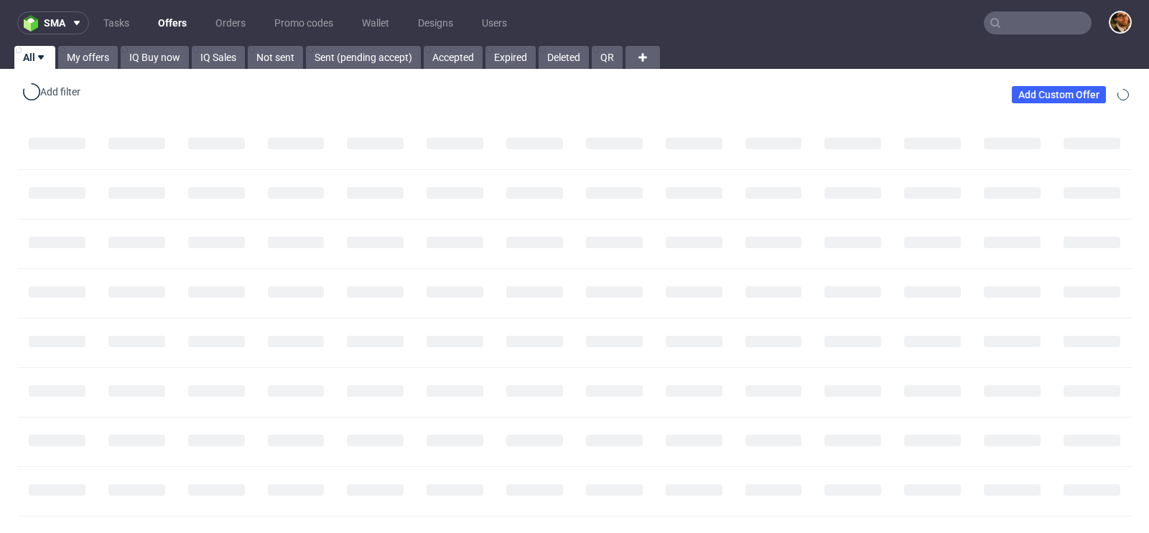
click at [1011, 27] on input "text" at bounding box center [1037, 22] width 108 height 23
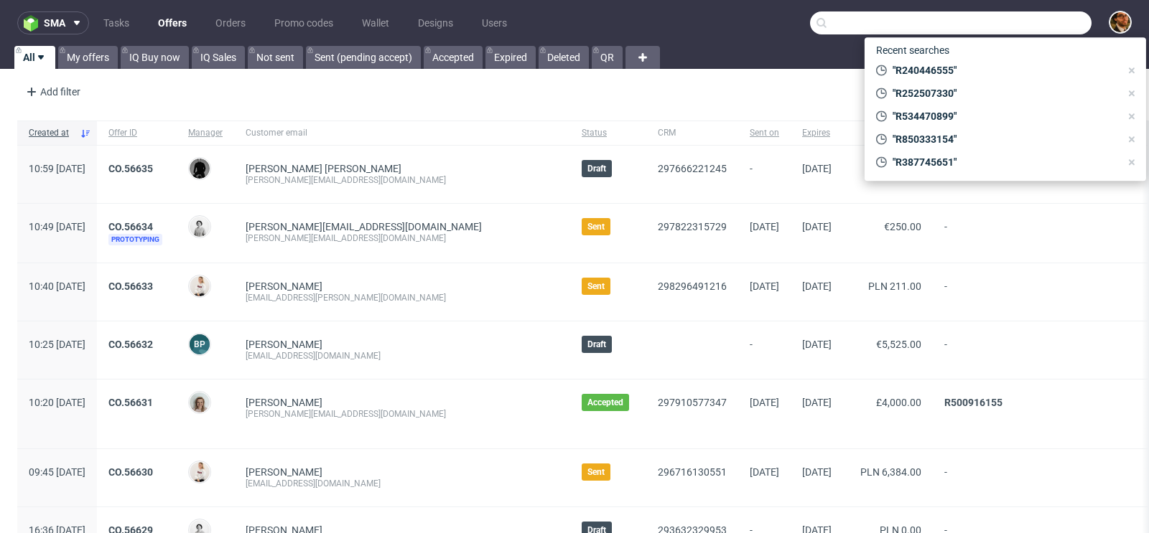
paste input "R534470899"
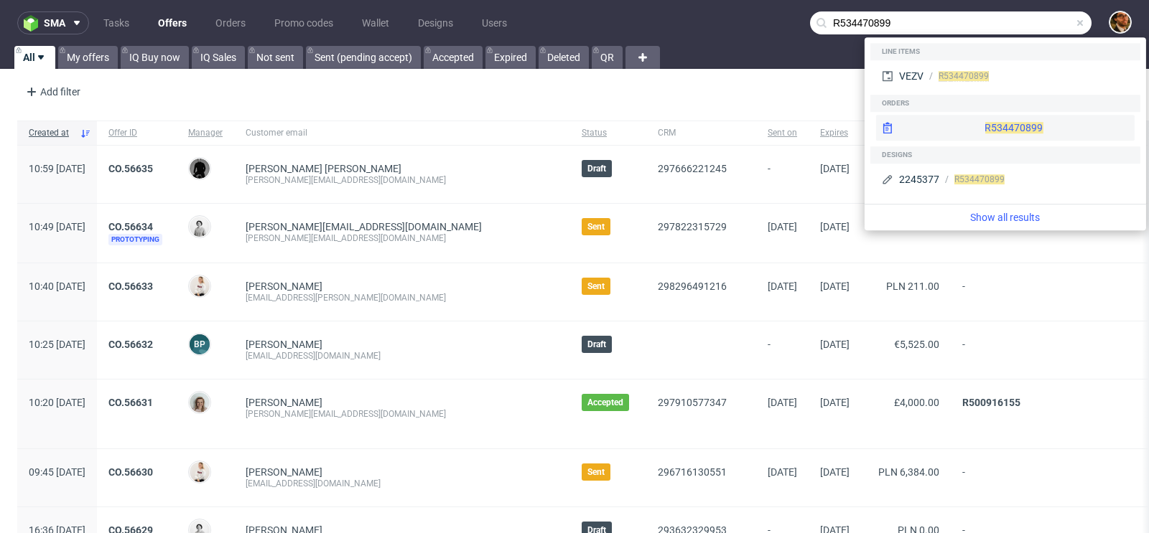
type input "R534470899"
click at [989, 121] on div "R534470899" at bounding box center [1005, 128] width 258 height 26
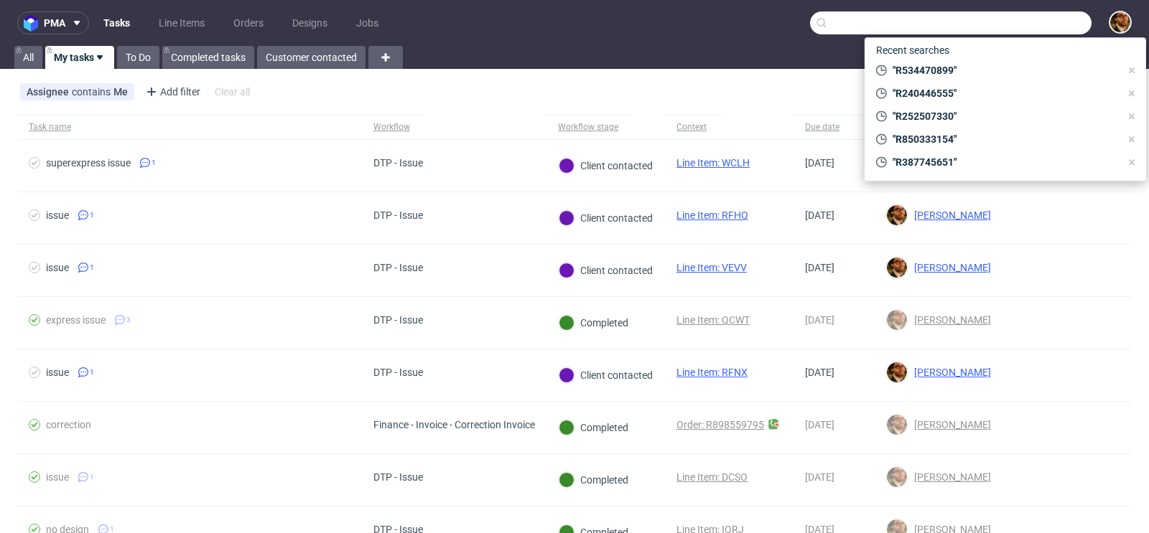
click at [1009, 28] on input "text" at bounding box center [950, 22] width 281 height 23
paste input "R146958292"
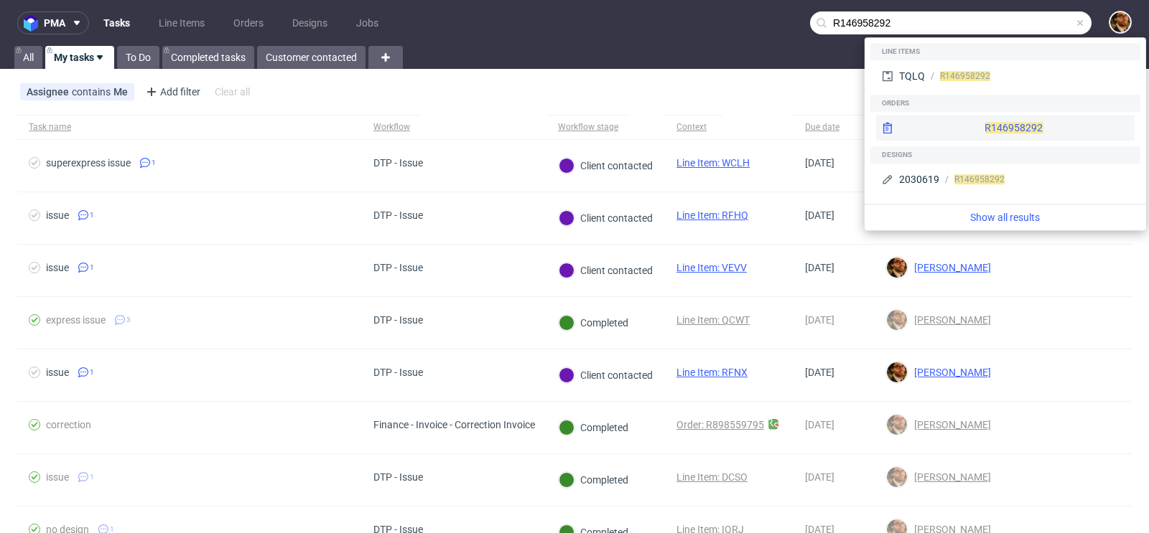
type input "R146958292"
click at [985, 132] on div "R146958292" at bounding box center [1005, 128] width 258 height 26
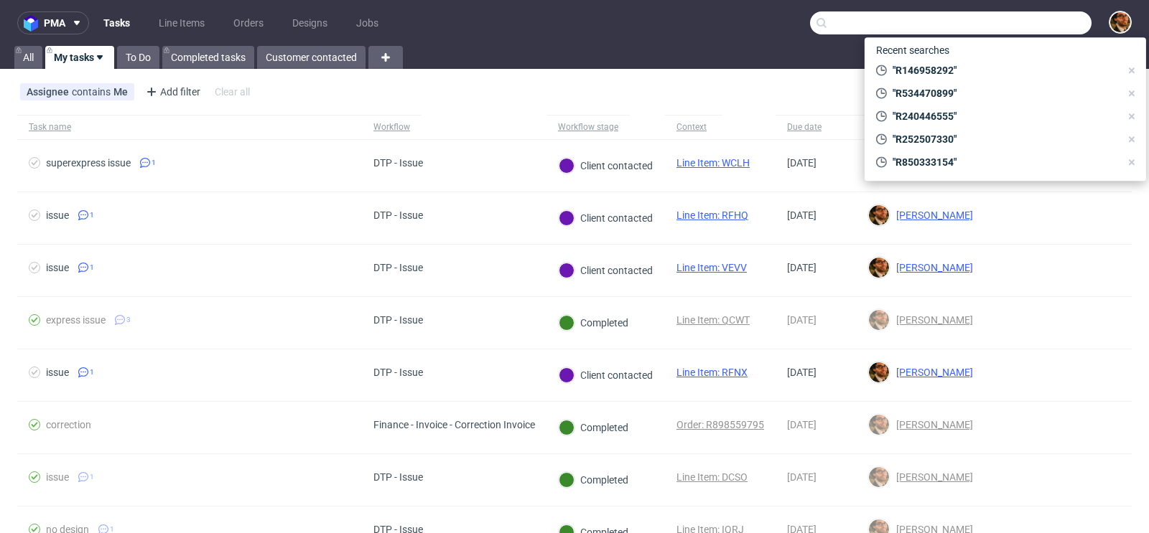
click at [999, 30] on input "text" at bounding box center [950, 22] width 281 height 23
paste input "R146958292"
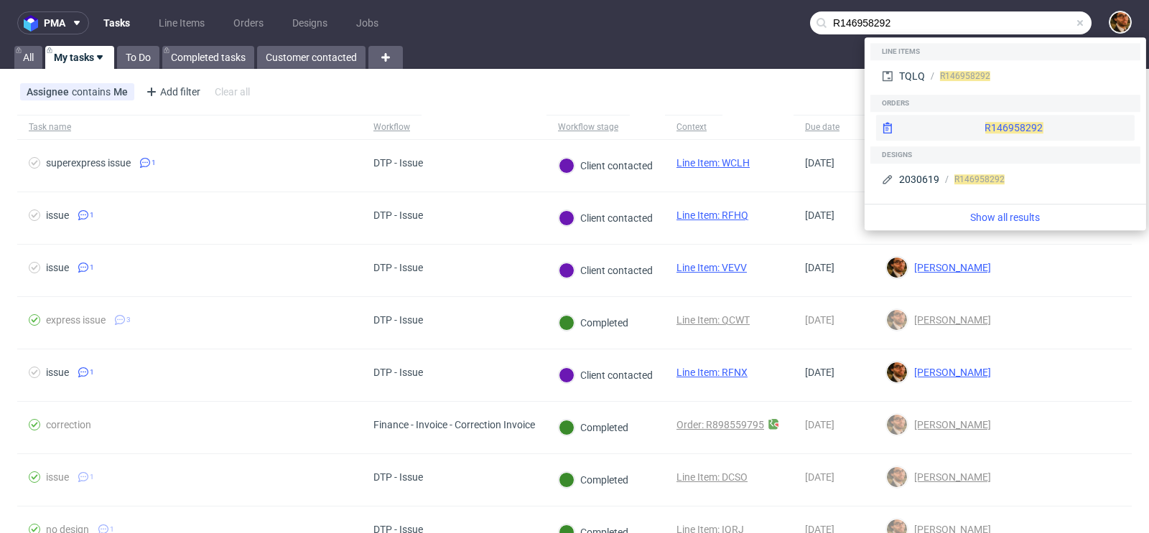
type input "R146958292"
click at [983, 126] on div "R146958292" at bounding box center [1005, 128] width 258 height 26
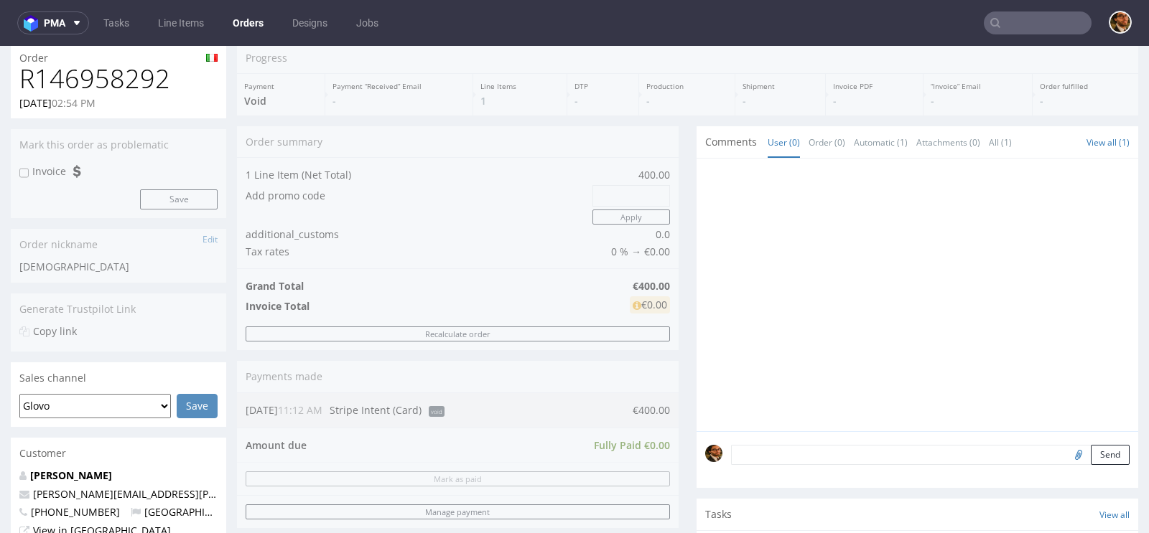
scroll to position [234, 0]
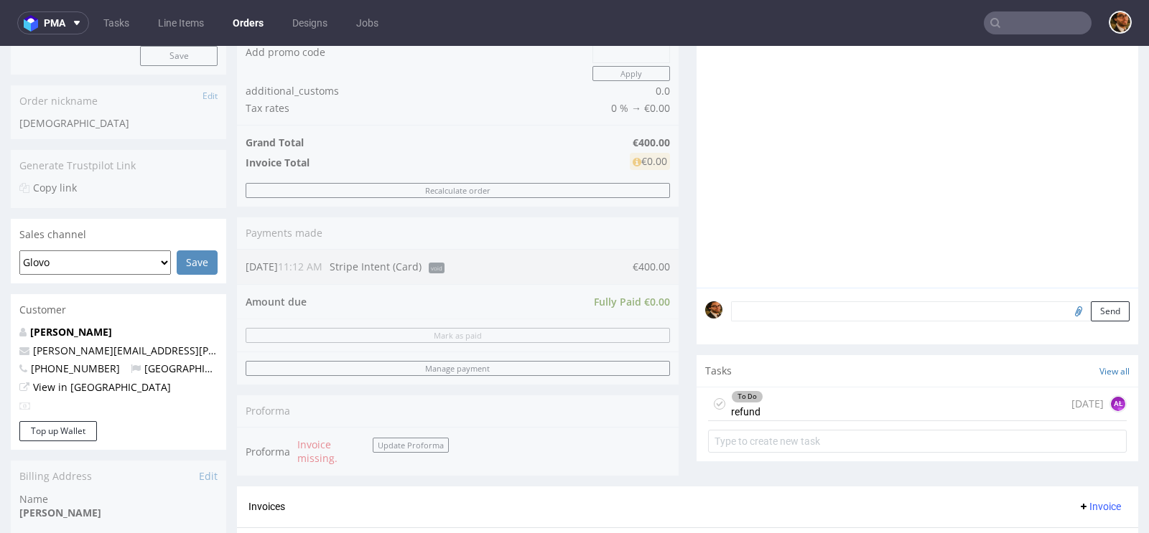
click at [793, 406] on div "To Do refund today AŁ" at bounding box center [917, 405] width 419 height 34
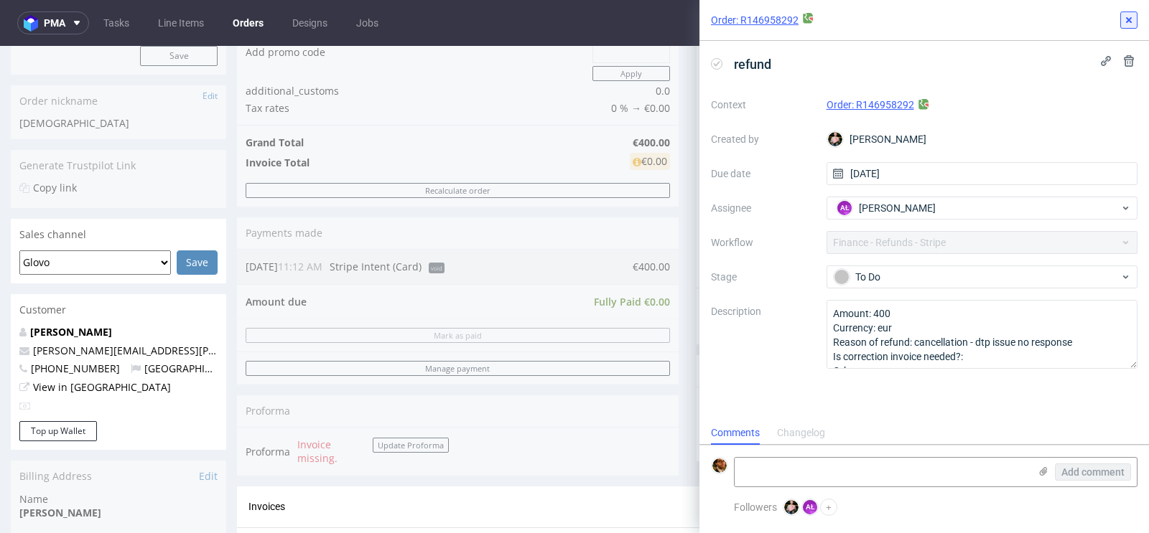
click at [1134, 16] on icon at bounding box center [1128, 19] width 11 height 11
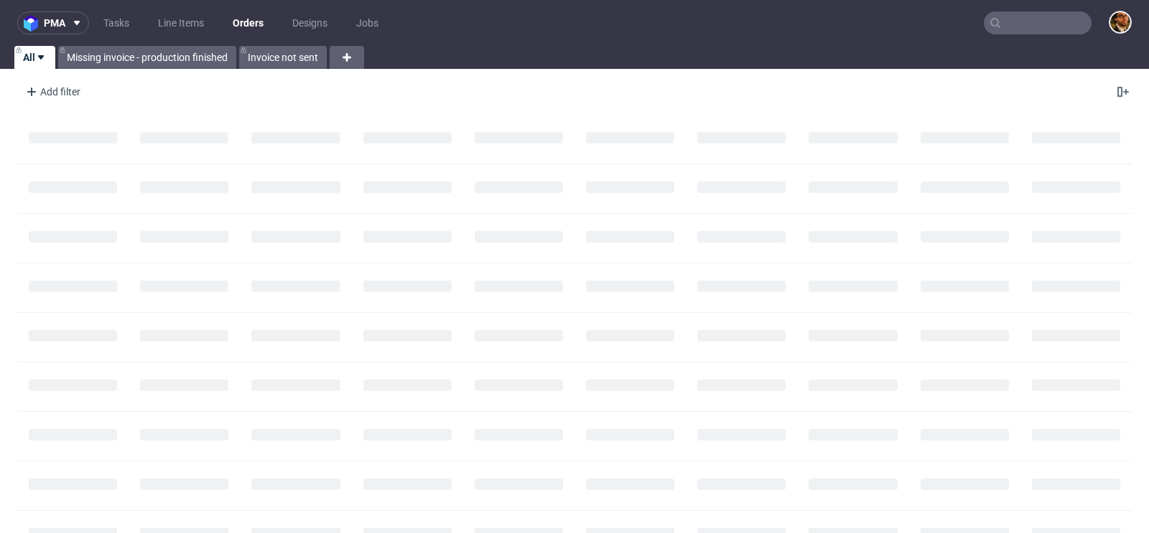
click at [1012, 28] on input "text" at bounding box center [1037, 22] width 108 height 23
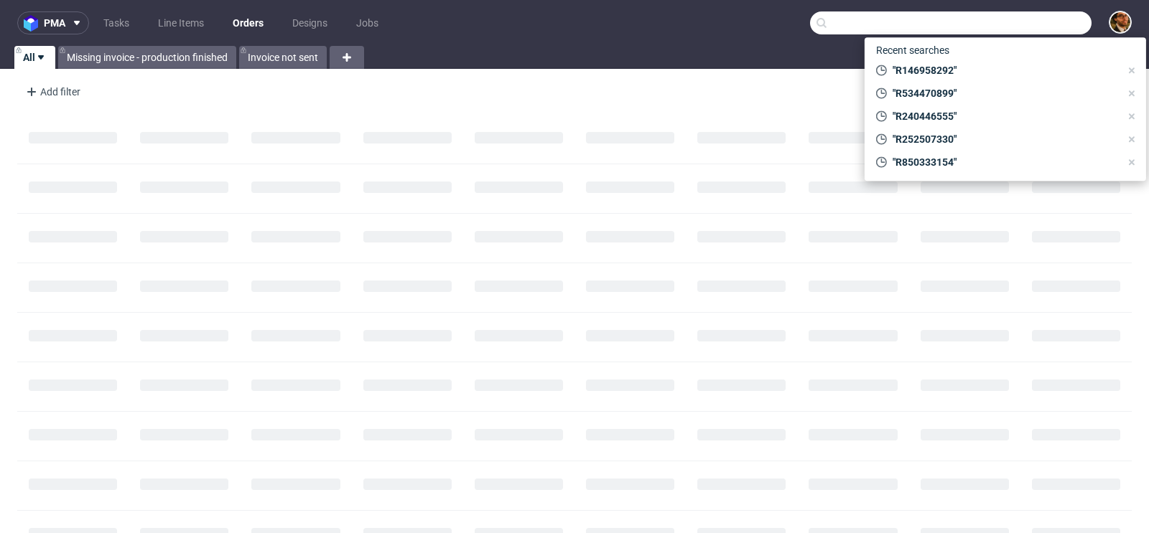
paste input "R945610518"
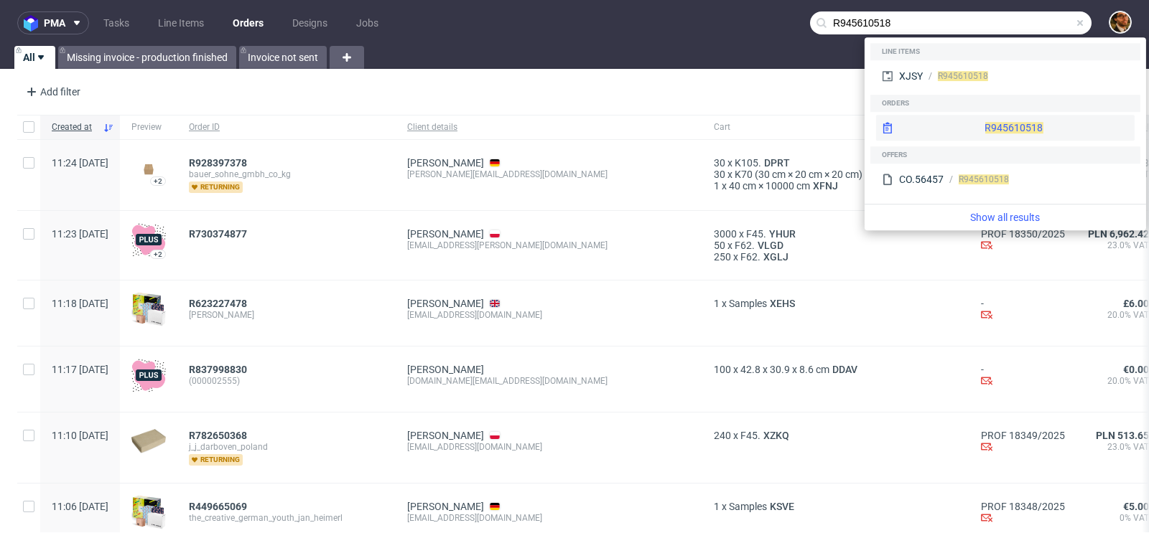
type input "R945610518"
click at [971, 122] on div "R945610518" at bounding box center [1005, 128] width 258 height 26
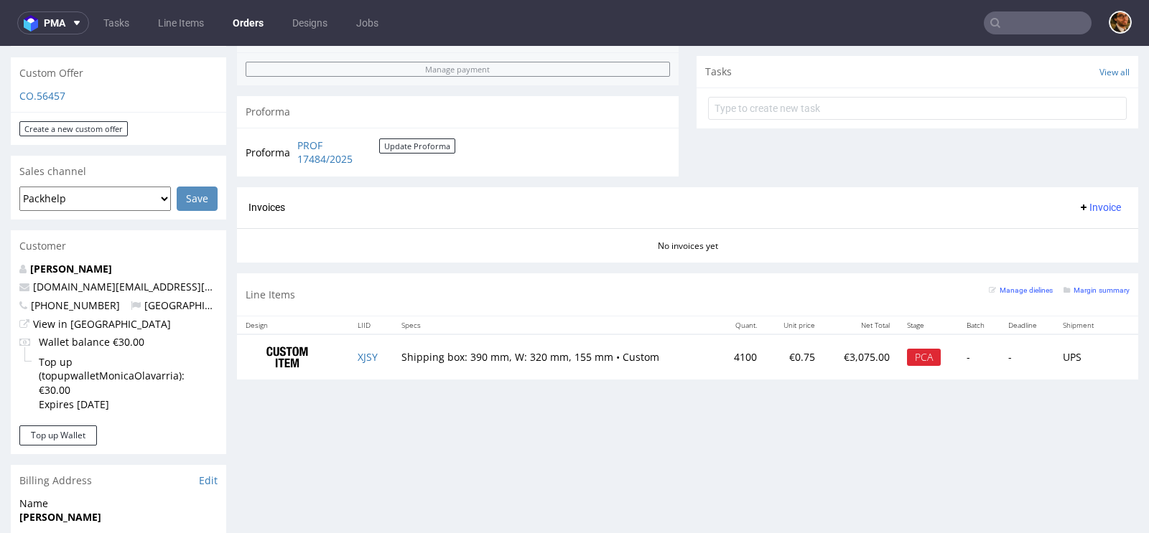
scroll to position [723, 0]
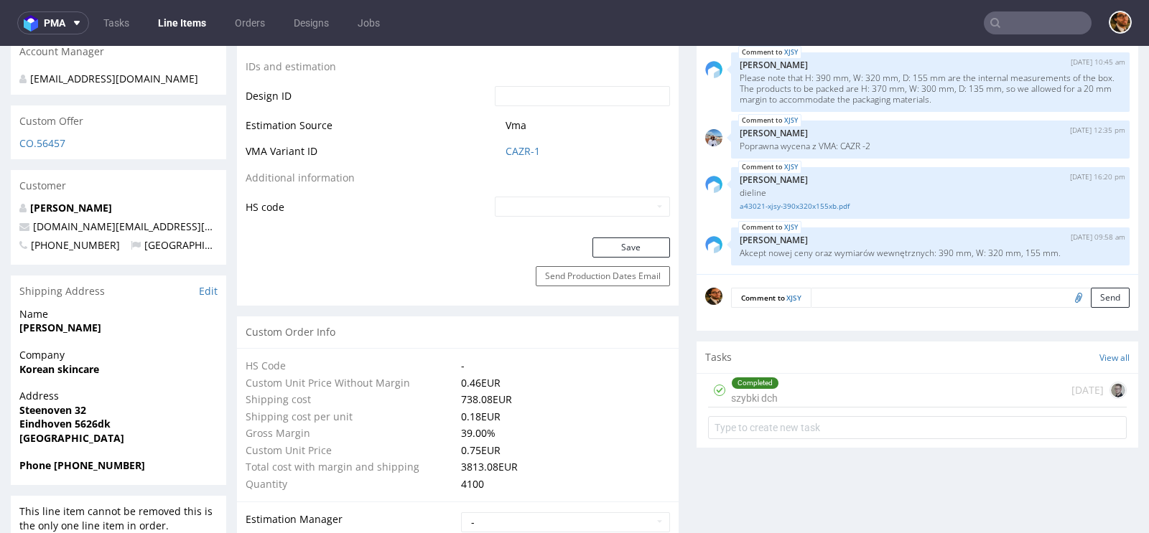
scroll to position [766, 0]
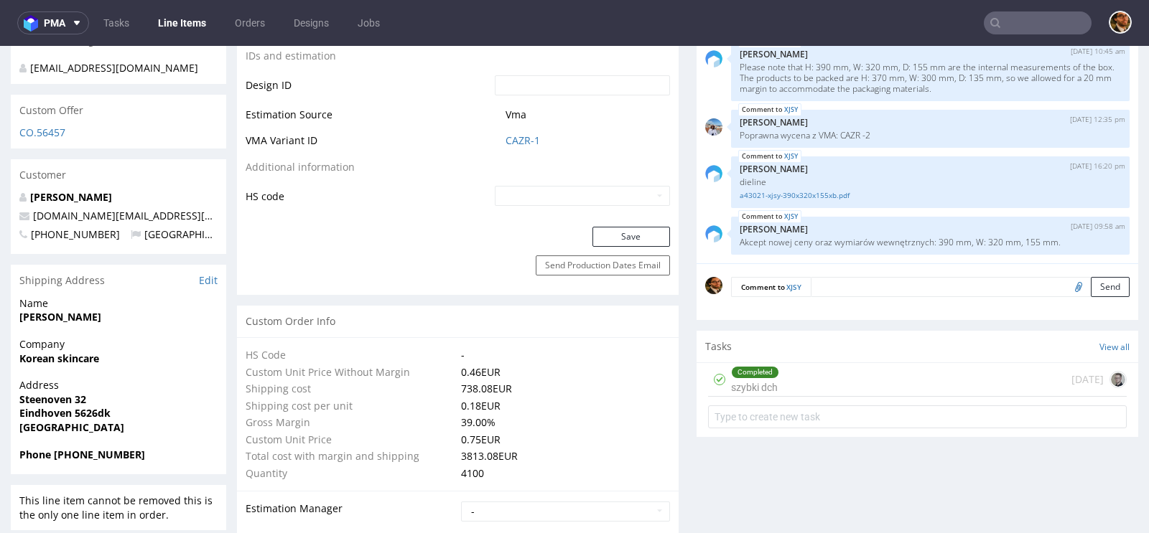
click at [885, 385] on div "Completed szybki dch [DATE]" at bounding box center [917, 380] width 419 height 34
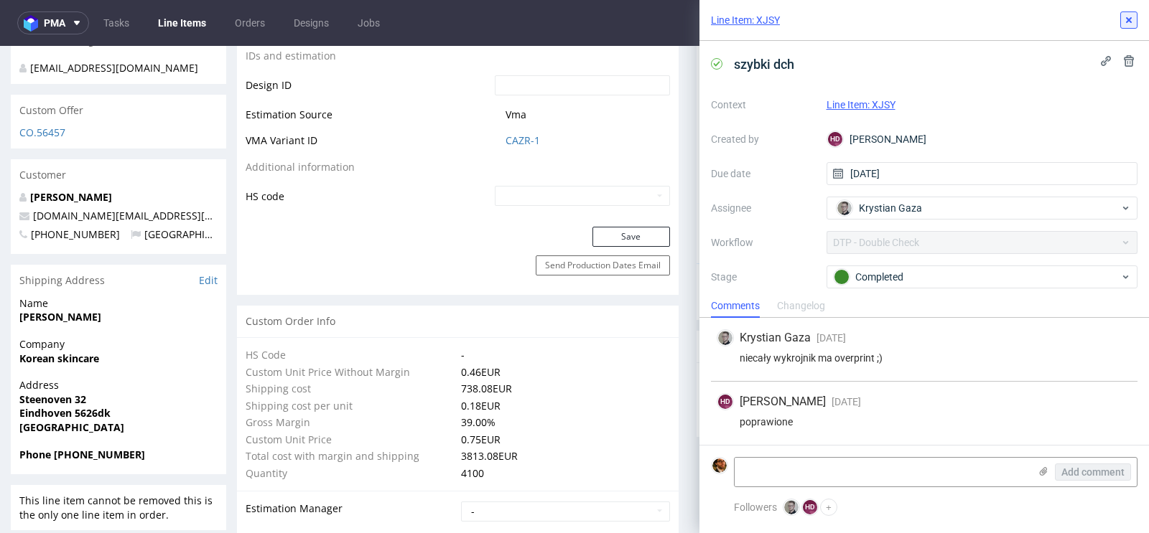
click at [1126, 23] on icon at bounding box center [1128, 19] width 11 height 11
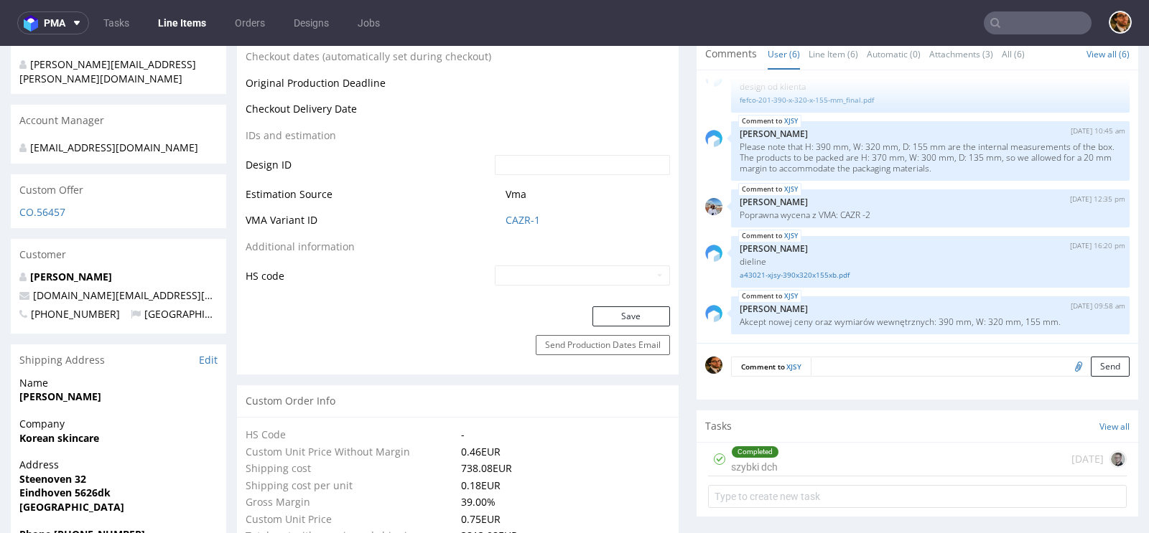
scroll to position [678, 0]
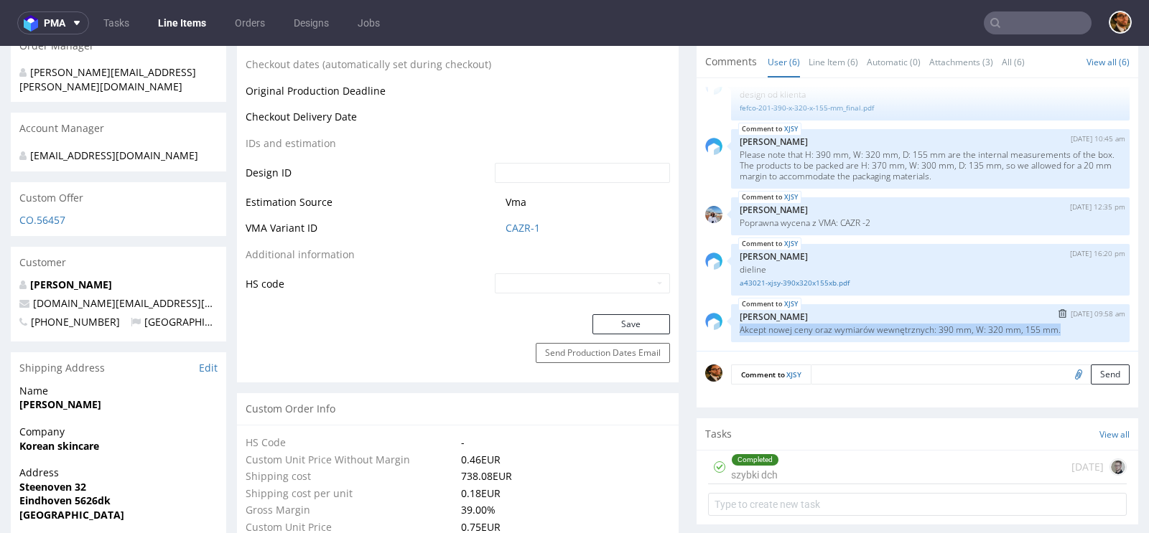
drag, startPoint x: 1065, startPoint y: 327, endPoint x: 721, endPoint y: 322, distance: 343.9
click at [721, 322] on div "XJSY [DATE] 09:58 am [PERSON_NAME] Akcept nowej ceny oraz wymiarów wewnętrznych…" at bounding box center [917, 323] width 424 height 38
copy p "Akcept nowej ceny oraz wymiarów wewnętrznych: 390 mm, W: 320 mm, 155 mm."
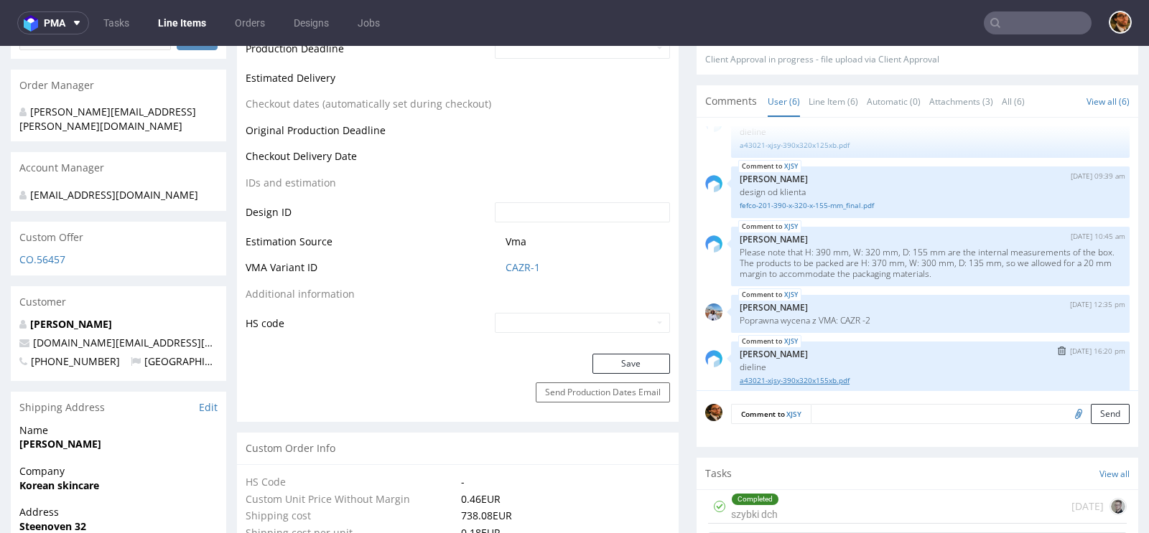
scroll to position [87, 0]
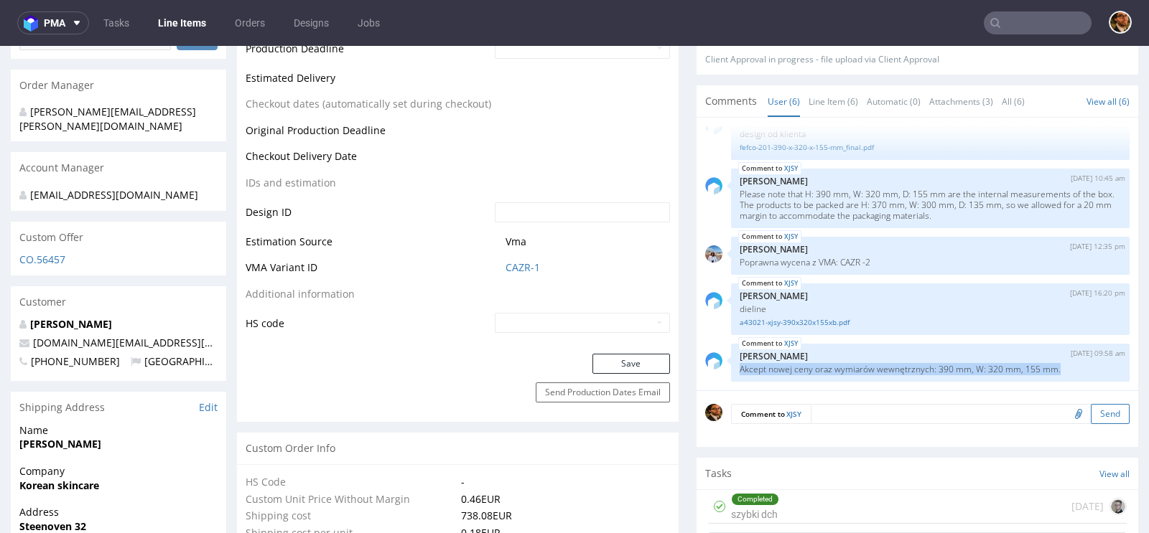
click at [1090, 413] on button "Send" at bounding box center [1109, 414] width 39 height 20
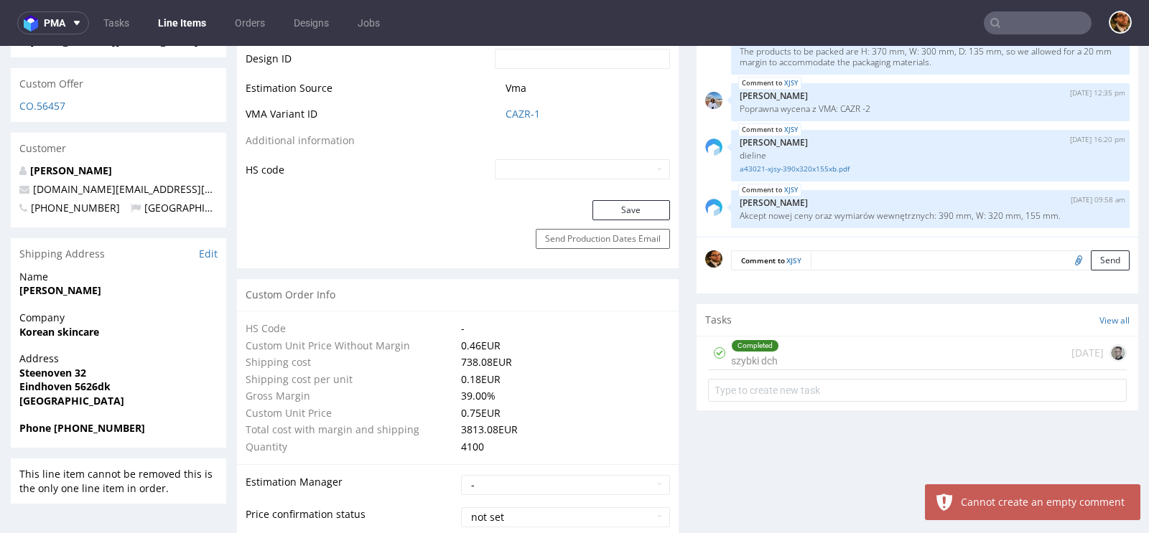
scroll to position [738, 0]
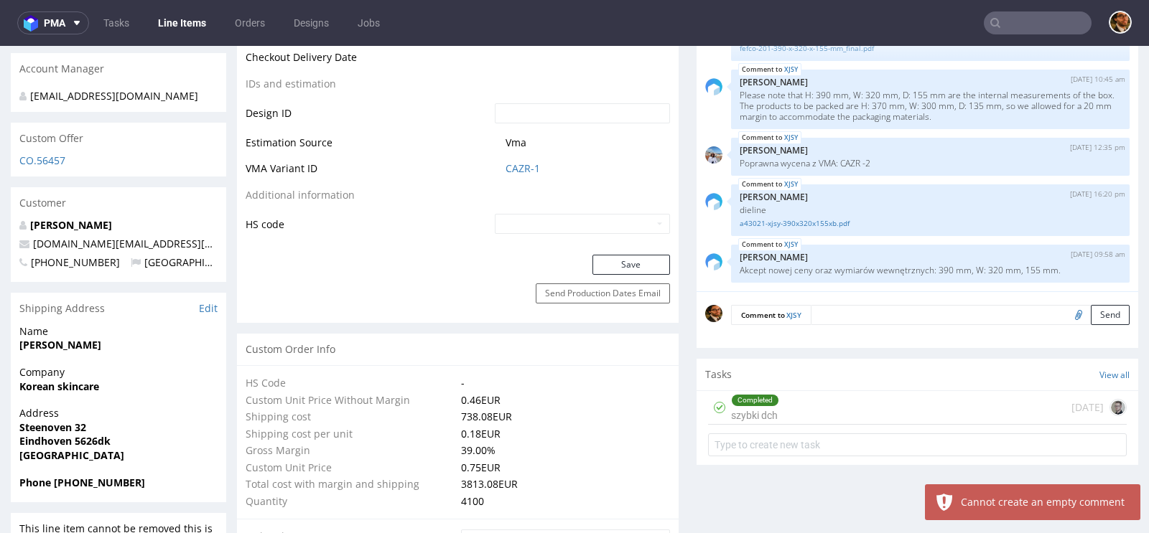
click at [1066, 314] on input "file" at bounding box center [1076, 314] width 20 height 19
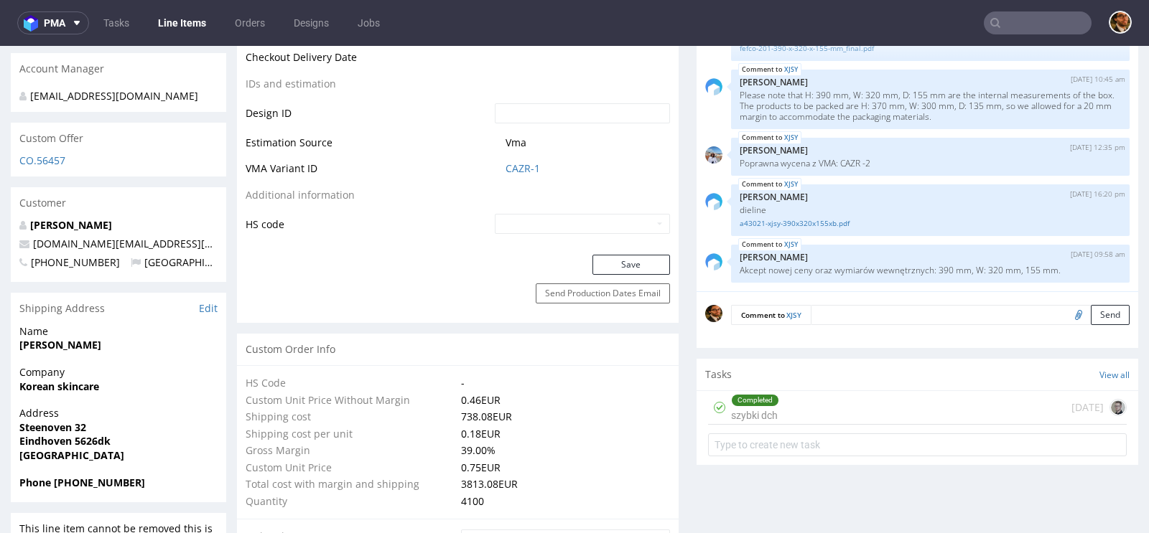
type input "C:\fakepath\custom__custom___XJSY__d00__oR945610518_final.pdf"
click at [851, 309] on textarea at bounding box center [969, 315] width 319 height 20
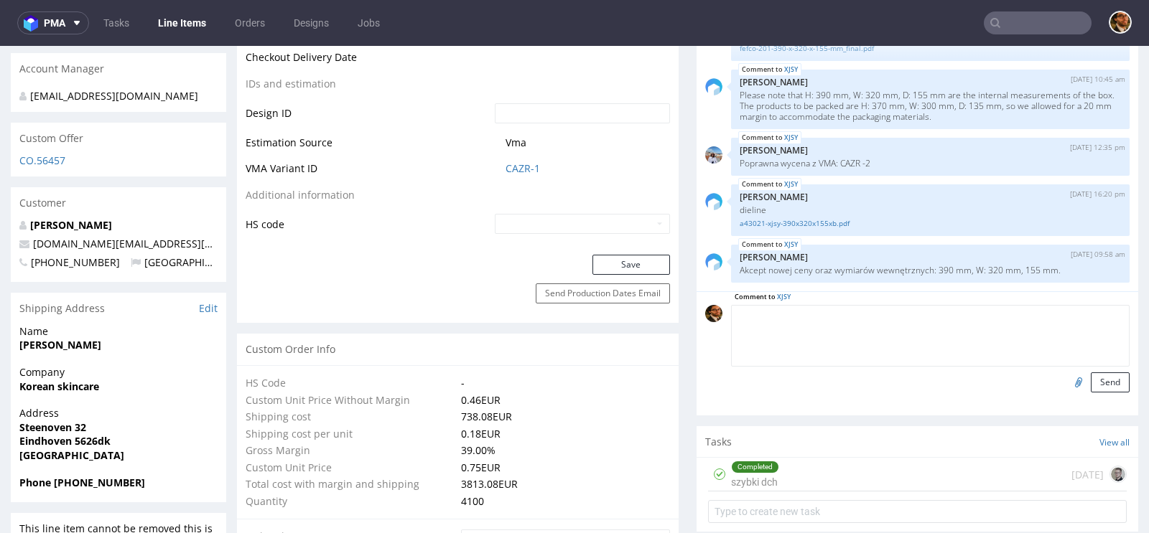
paste textarea "please find adjusted design attached"
type textarea "please find adjusted design attached"
click at [1066, 379] on input "file" at bounding box center [1076, 382] width 20 height 19
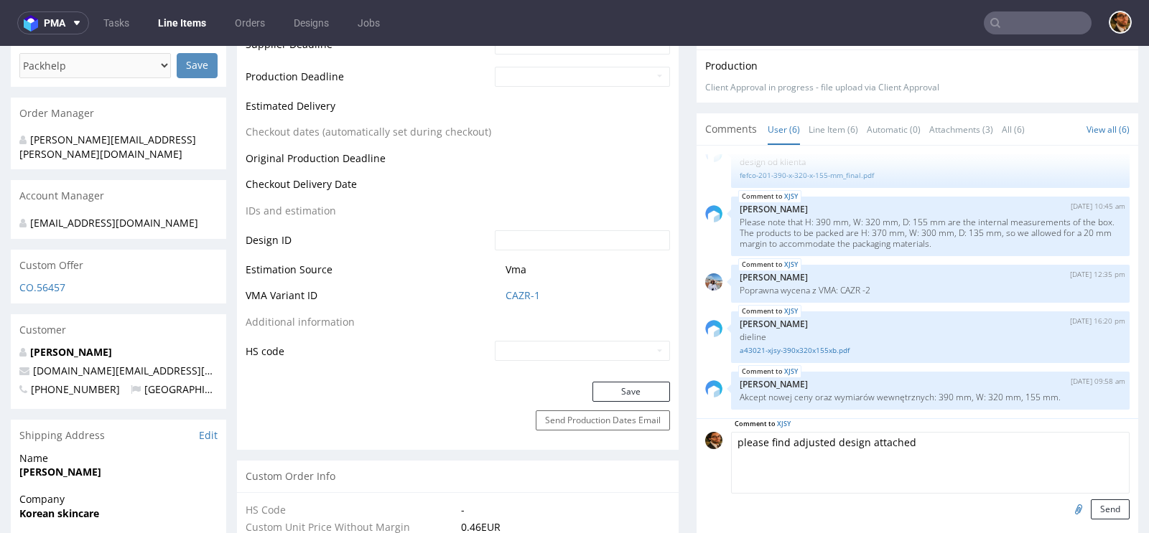
scroll to position [640, 0]
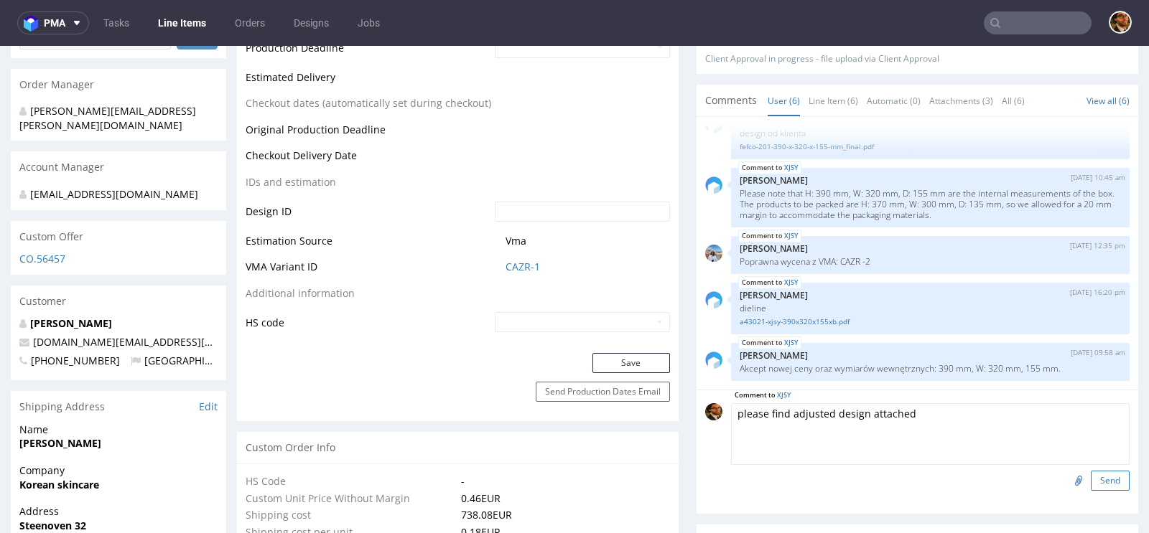
click at [1106, 478] on button "Send" at bounding box center [1109, 481] width 39 height 20
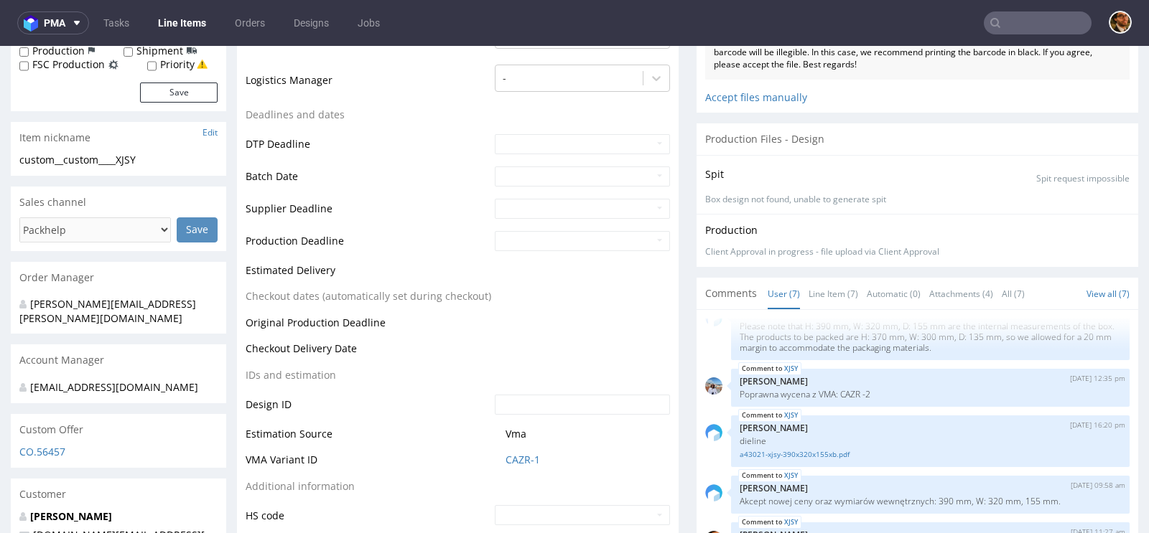
scroll to position [328, 0]
